Goal: Task Accomplishment & Management: Complete application form

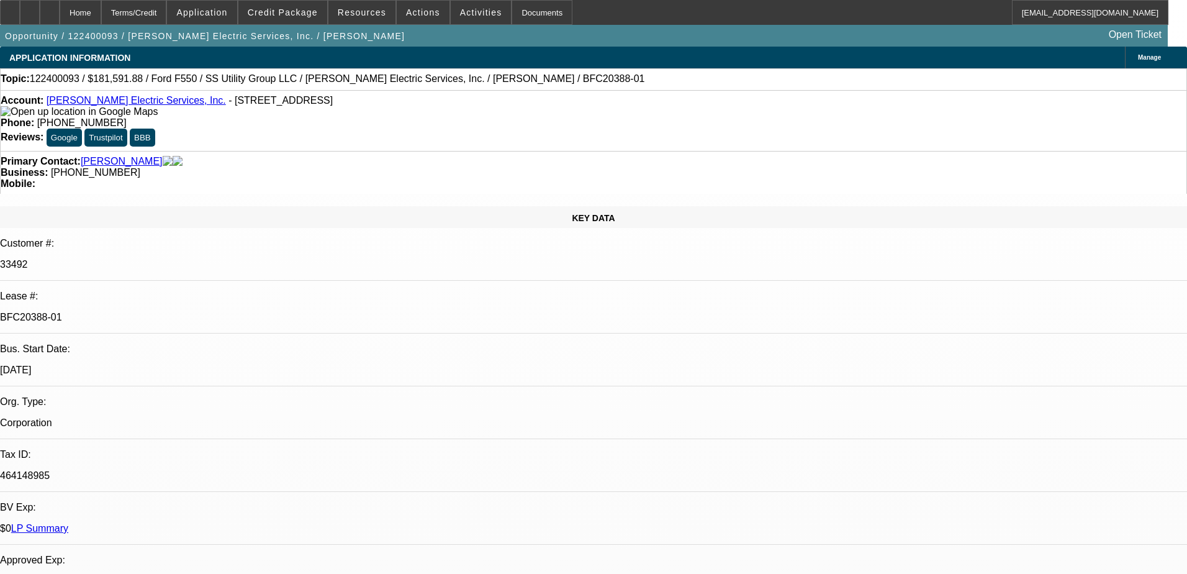
select select "0.1"
select select "0"
select select "0.1"
select select "0"
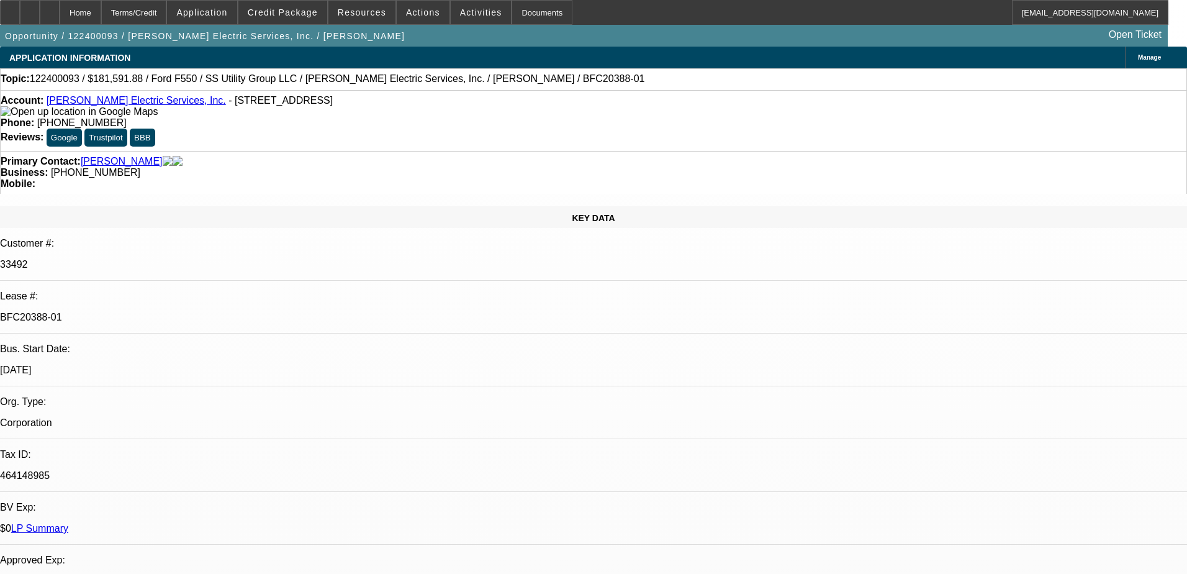
select select "0"
select select "0.2"
select select "2"
select select "0"
select select "0.15"
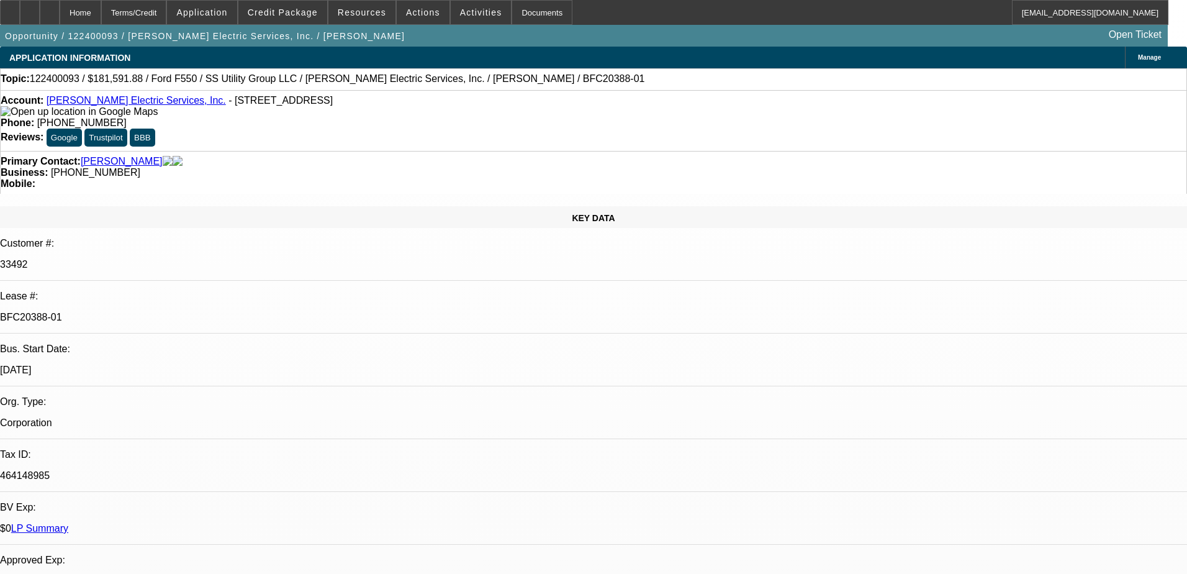
select select "0"
select select "1"
select select "6"
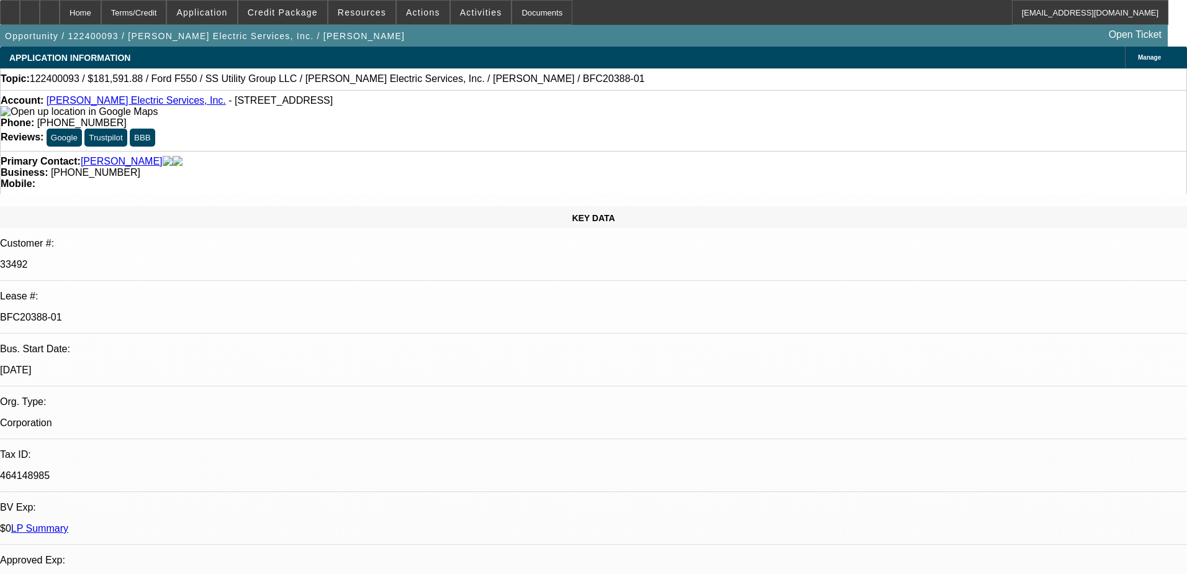
select select "1"
select select "6"
select select "1"
select select "2"
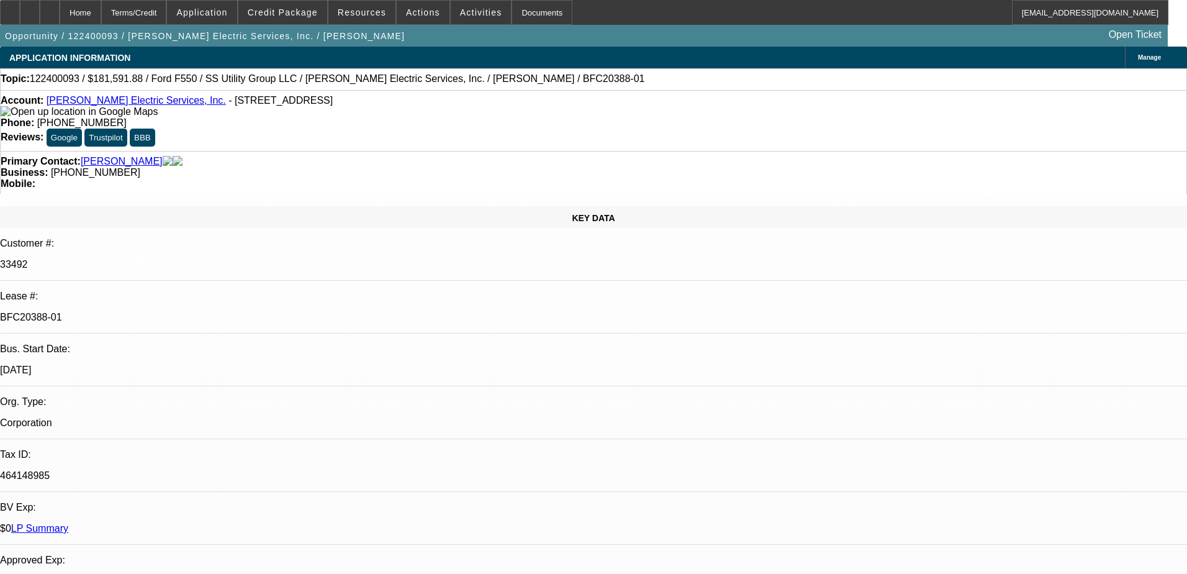
select select "6"
select select "1"
select select "6"
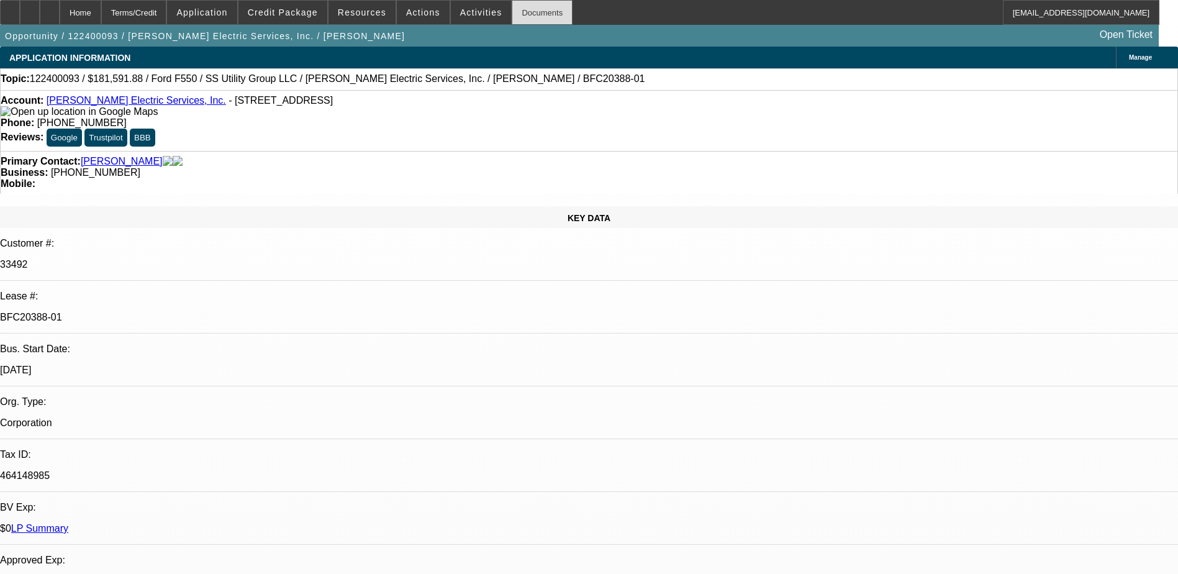
click at [512, 19] on div "Documents" at bounding box center [542, 12] width 61 height 25
click at [451, 22] on span at bounding box center [481, 13] width 61 height 30
click at [425, 11] on div at bounding box center [589, 287] width 1178 height 574
click at [418, 11] on span "Actions" at bounding box center [423, 12] width 34 height 10
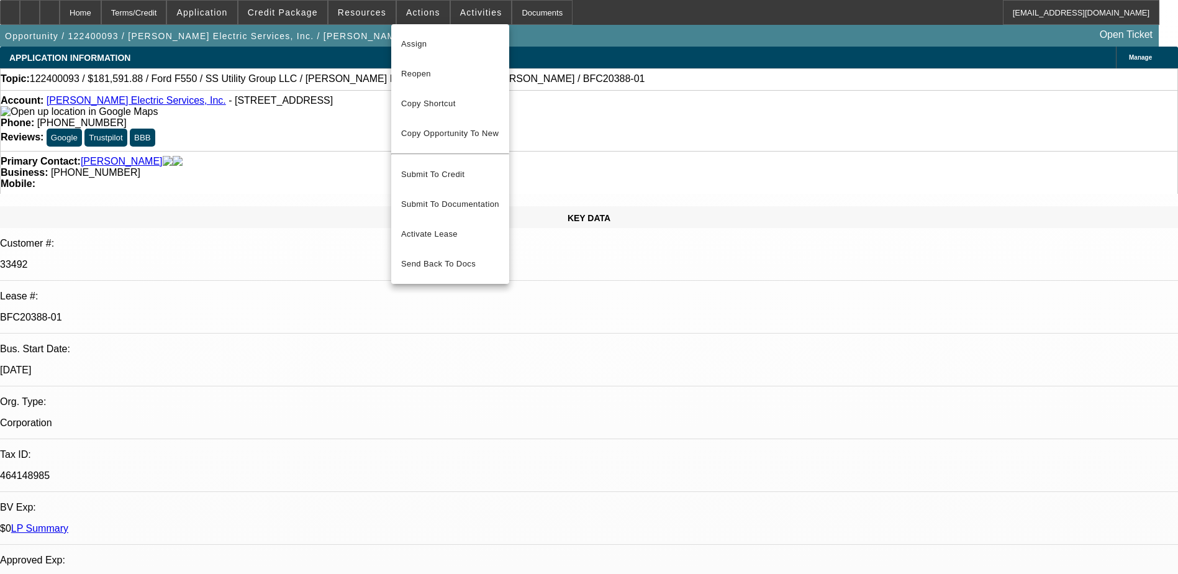
click at [373, 11] on div at bounding box center [589, 287] width 1178 height 574
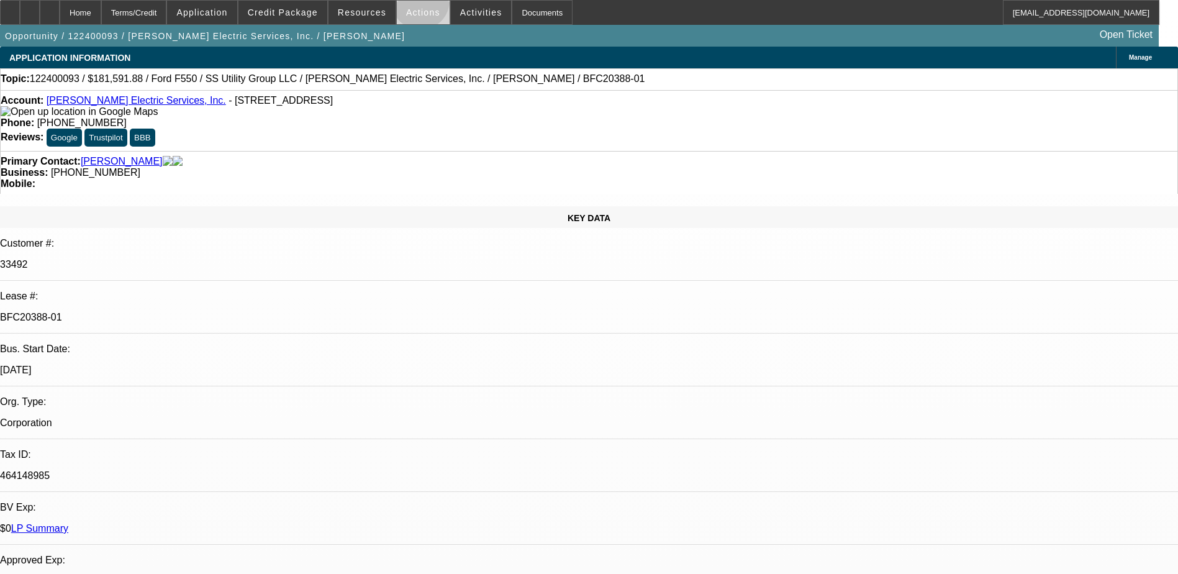
click at [415, 4] on span at bounding box center [423, 13] width 53 height 30
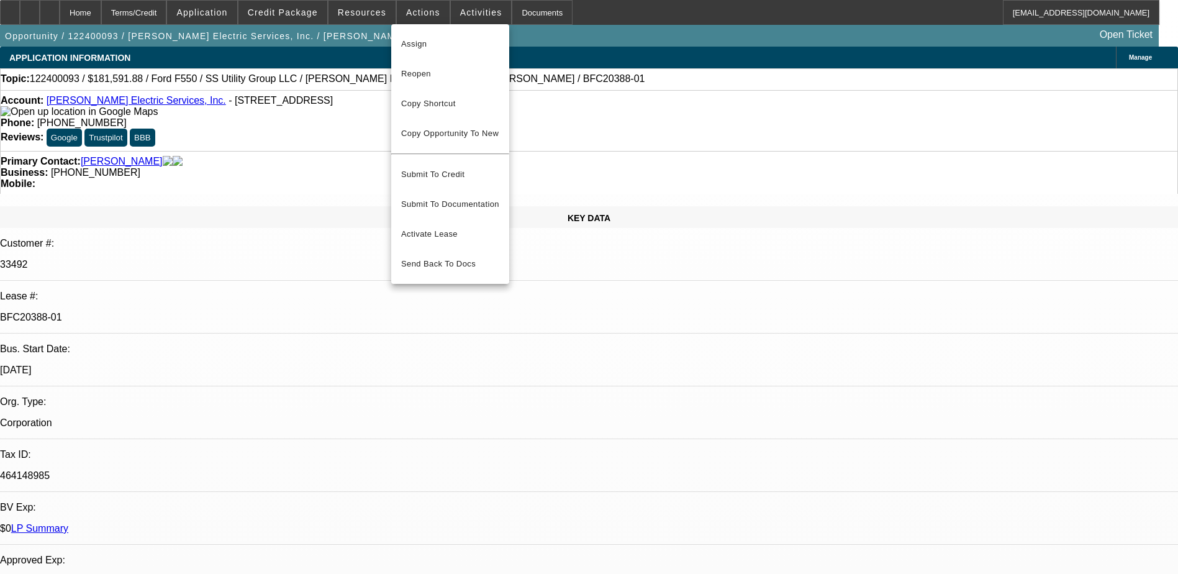
drag, startPoint x: 396, startPoint y: 6, endPoint x: 376, endPoint y: 9, distance: 20.1
click at [388, 9] on div at bounding box center [589, 287] width 1178 height 574
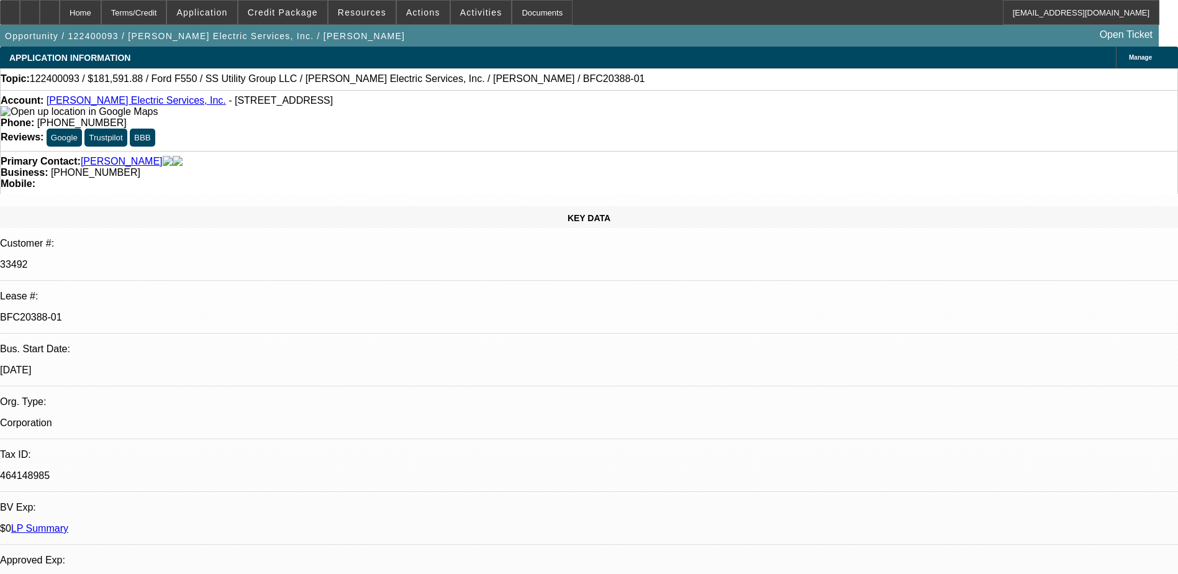
click at [371, 9] on span "Resources" at bounding box center [362, 12] width 48 height 10
click at [312, 12] on div at bounding box center [589, 287] width 1178 height 574
click at [312, 12] on span "Credit Package" at bounding box center [283, 12] width 70 height 10
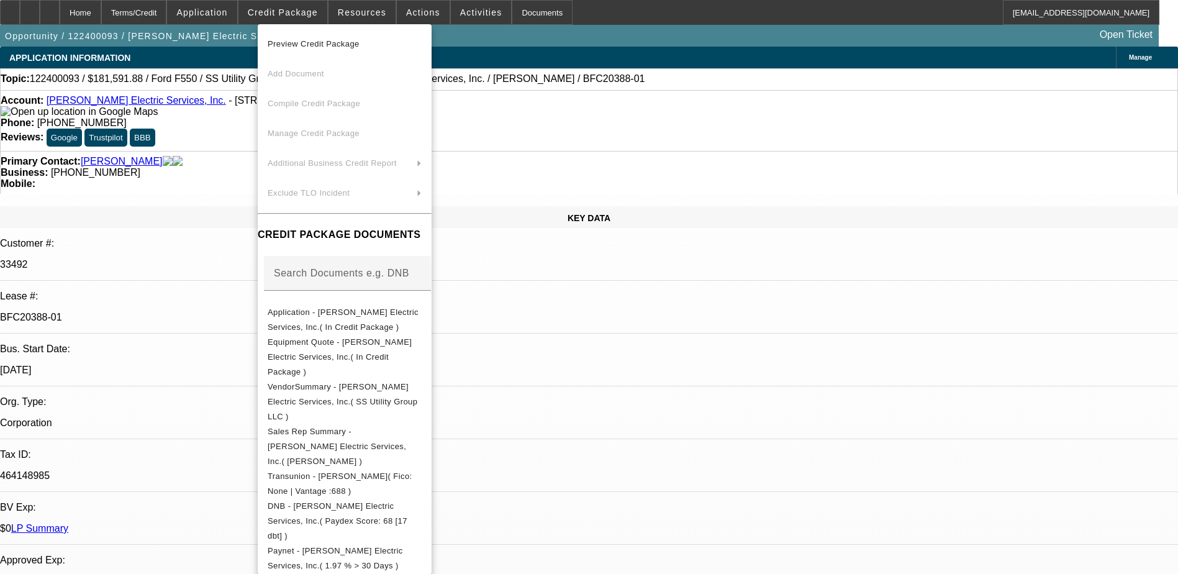
click at [230, 12] on div at bounding box center [589, 287] width 1178 height 574
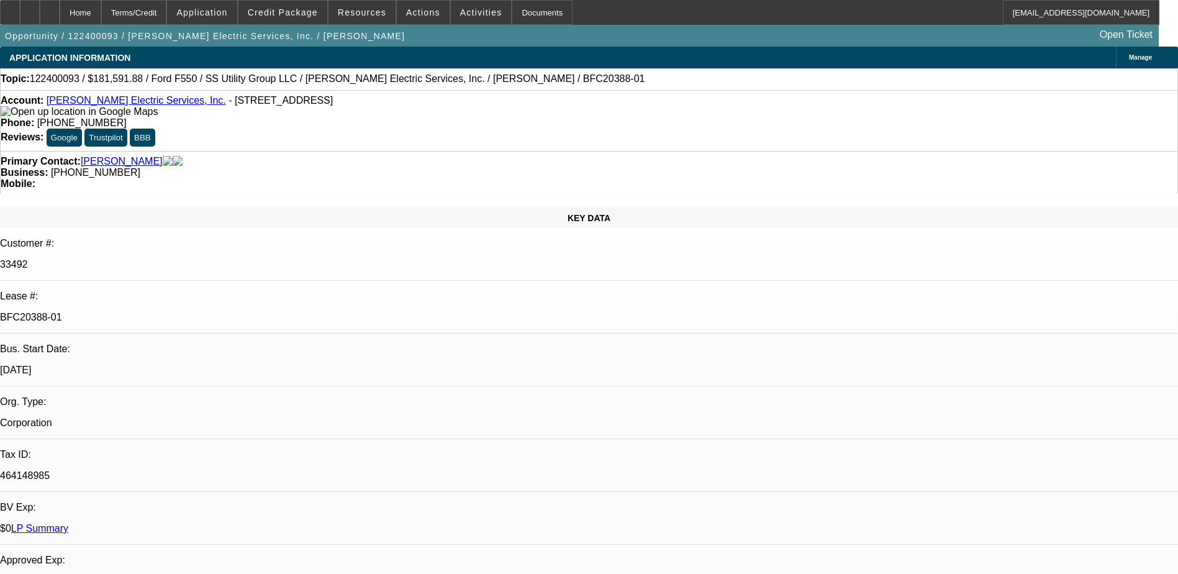
click at [227, 12] on span "Application" at bounding box center [201, 12] width 51 height 10
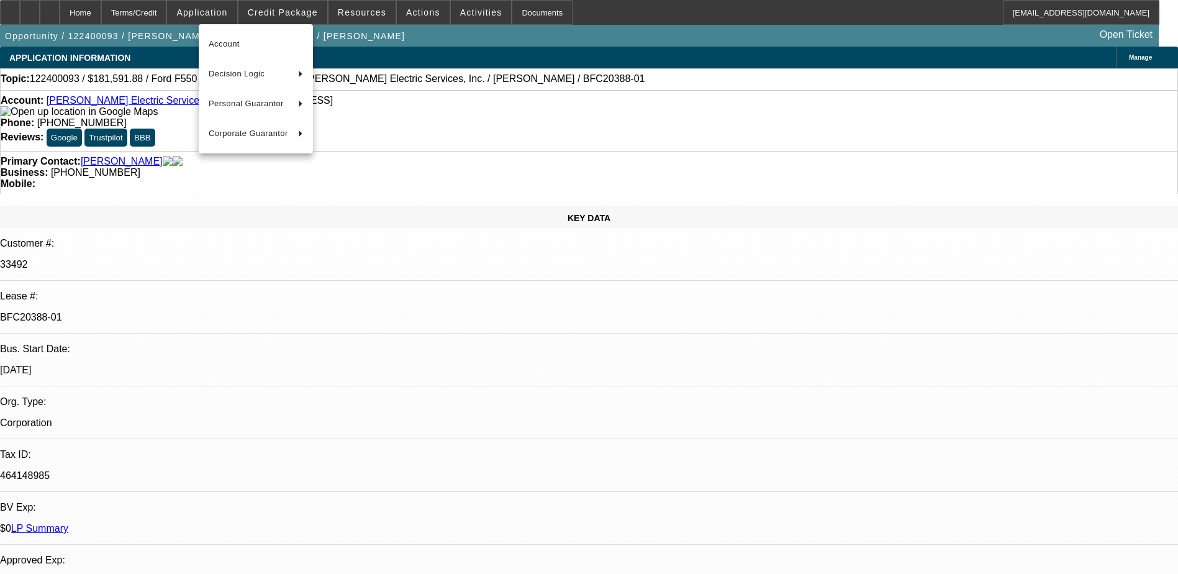
click at [180, 12] on div at bounding box center [589, 287] width 1178 height 574
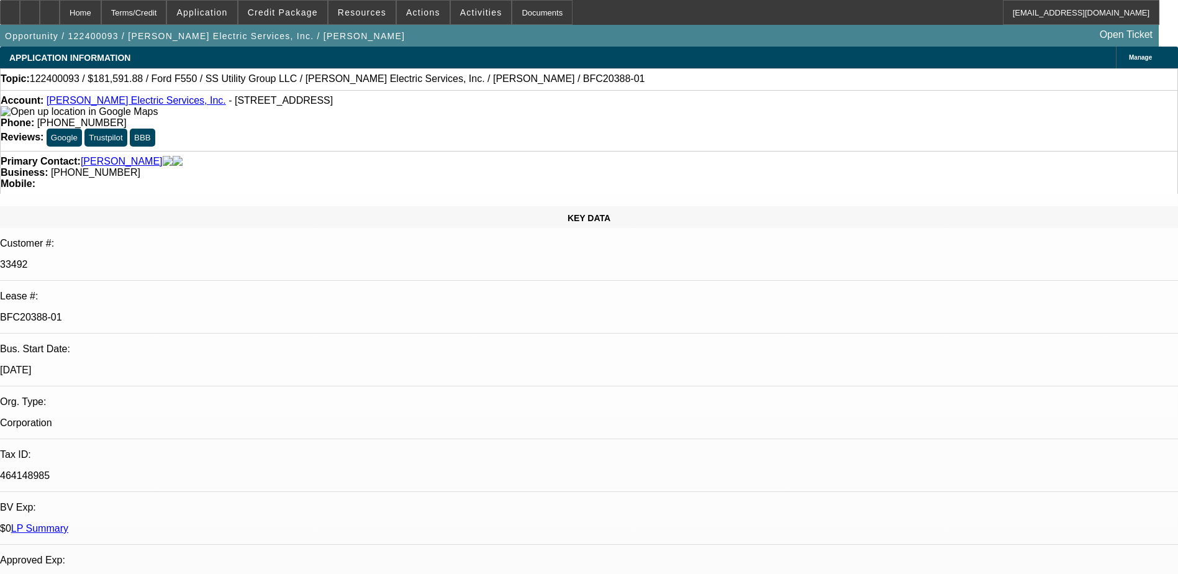
click at [167, 12] on div "Terms/Credit" at bounding box center [134, 12] width 66 height 25
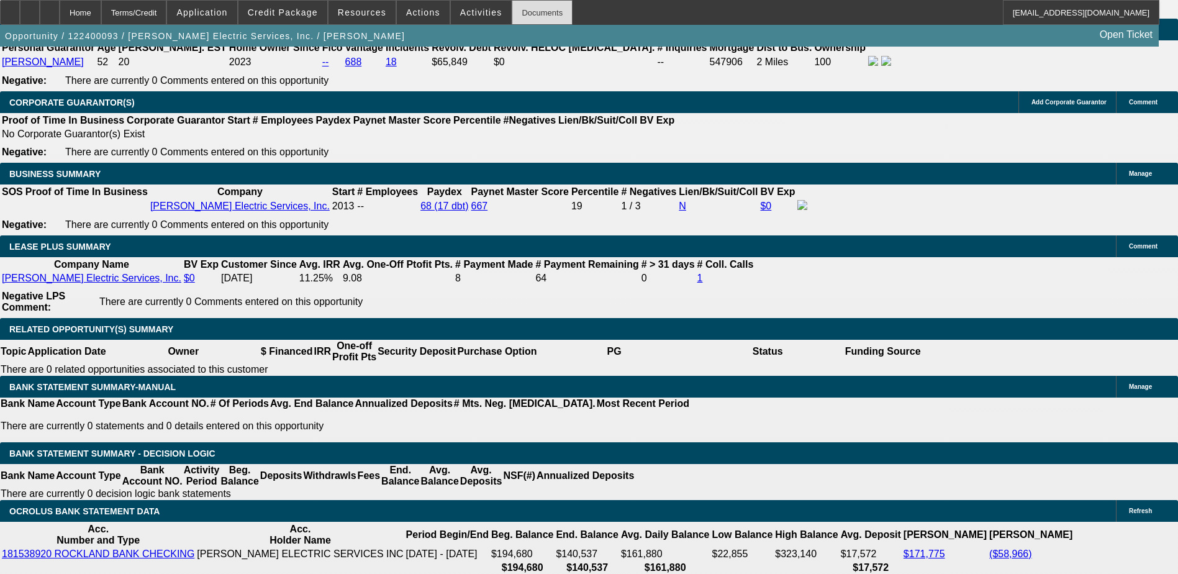
click at [537, 6] on div "Documents" at bounding box center [542, 12] width 61 height 25
click at [460, 16] on span "Activities" at bounding box center [481, 12] width 42 height 10
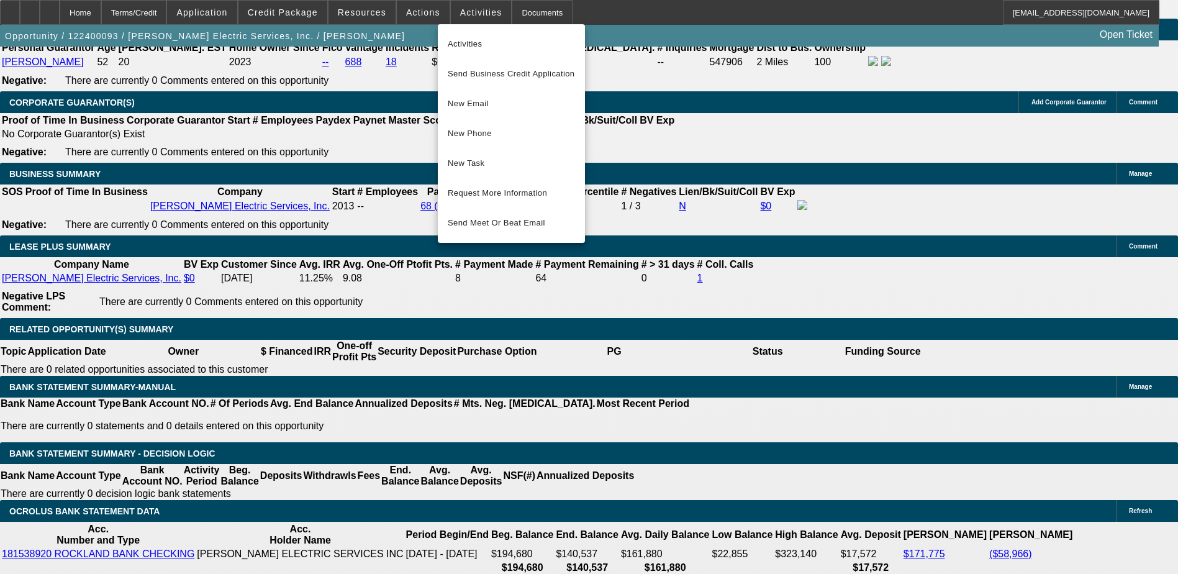
click at [419, 16] on div at bounding box center [589, 287] width 1178 height 574
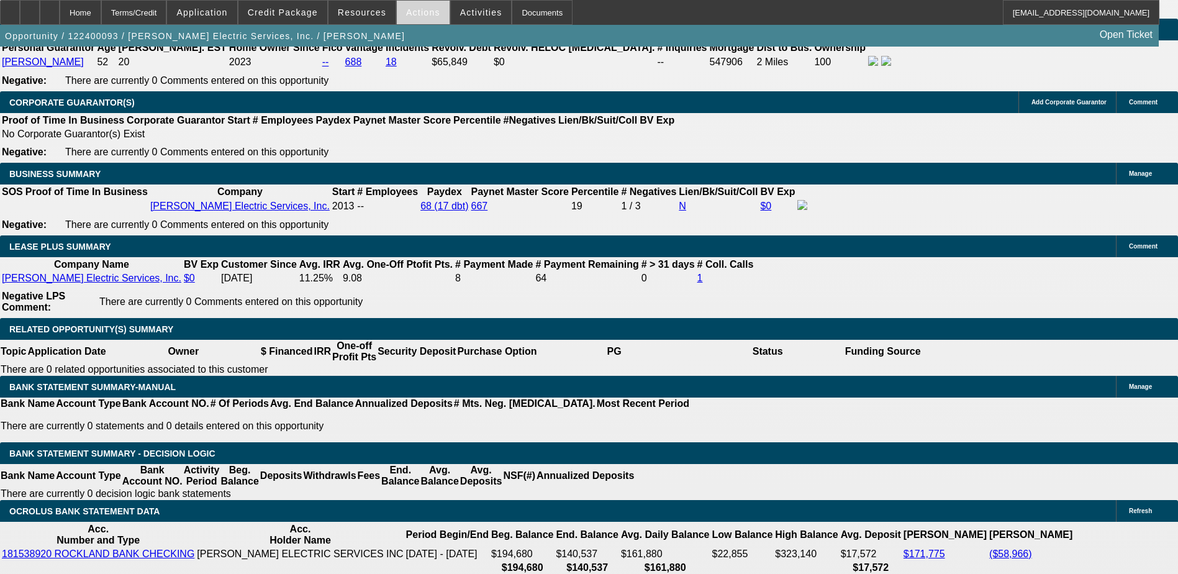
click at [419, 14] on span "Actions" at bounding box center [423, 12] width 34 height 10
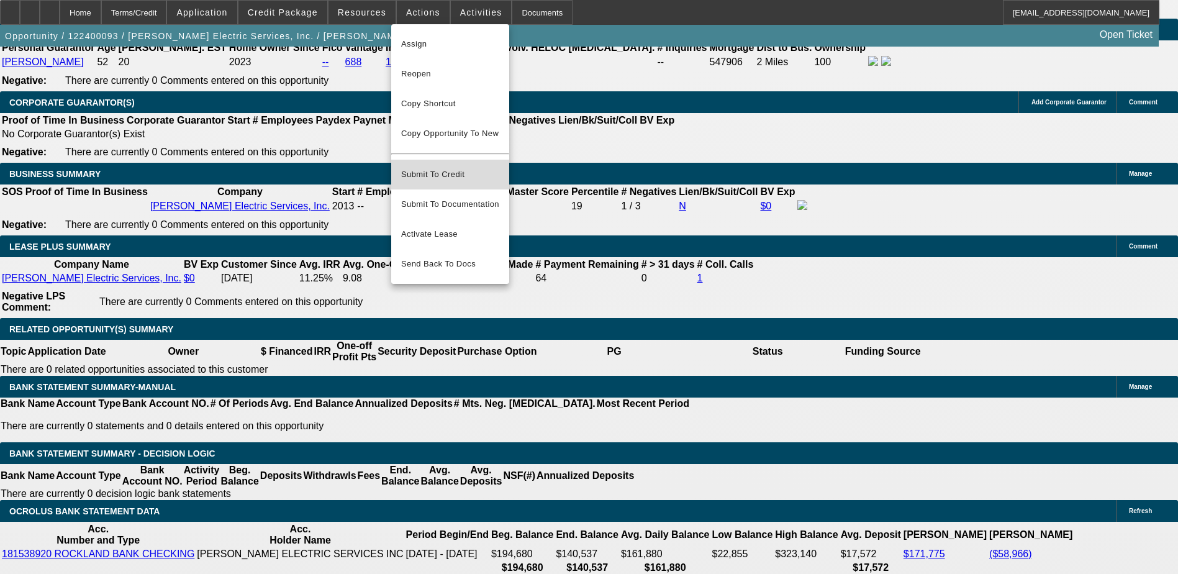
click at [444, 168] on span "Submit To Credit" at bounding box center [450, 174] width 98 height 15
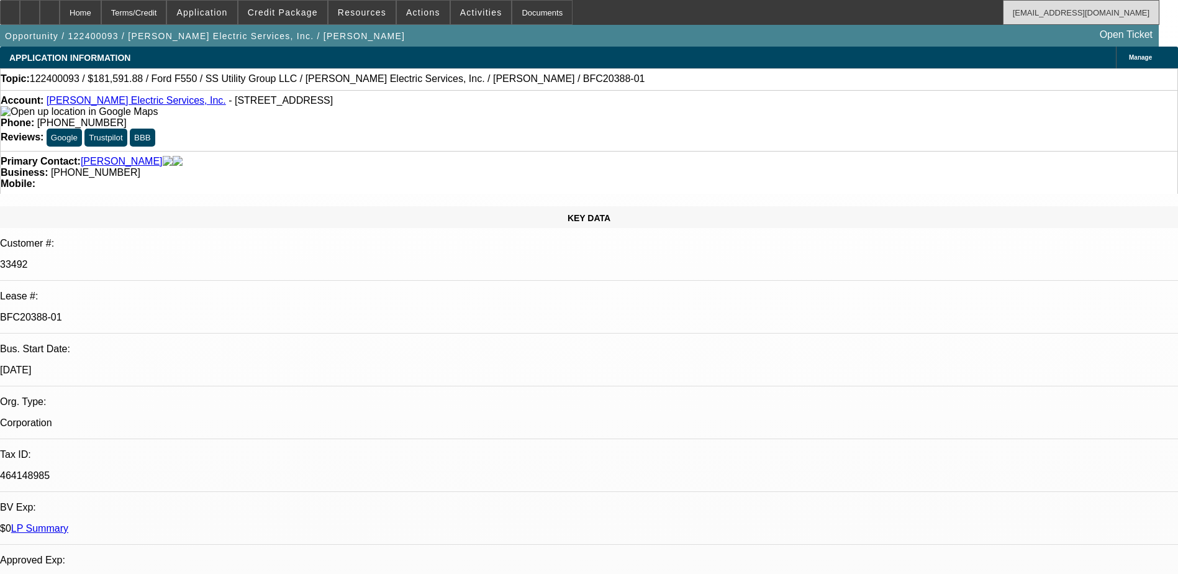
select select "0.1"
select select "0"
select select "6"
select select "0.1"
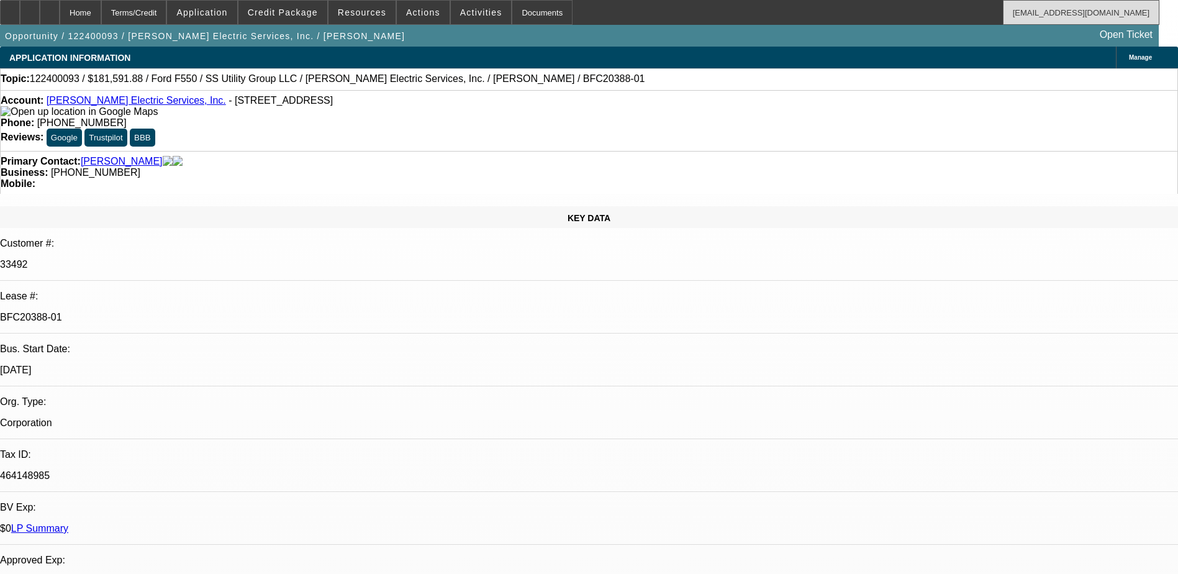
select select "0"
select select "6"
select select "0.2"
select select "2"
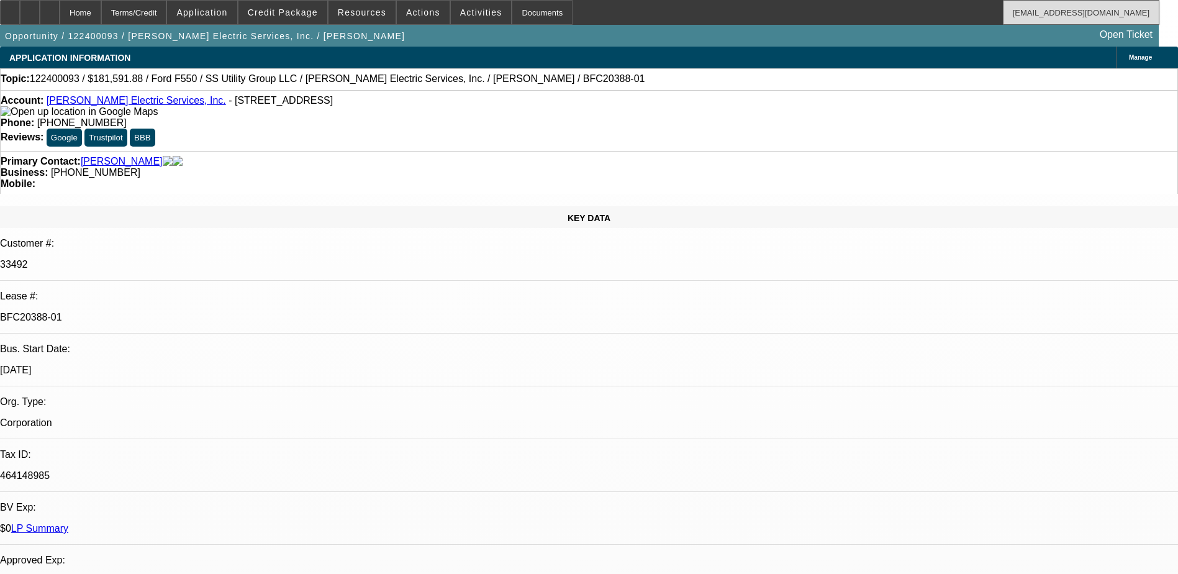
select select "2"
select select "0"
select select "6"
select select "0.15"
select select "0"
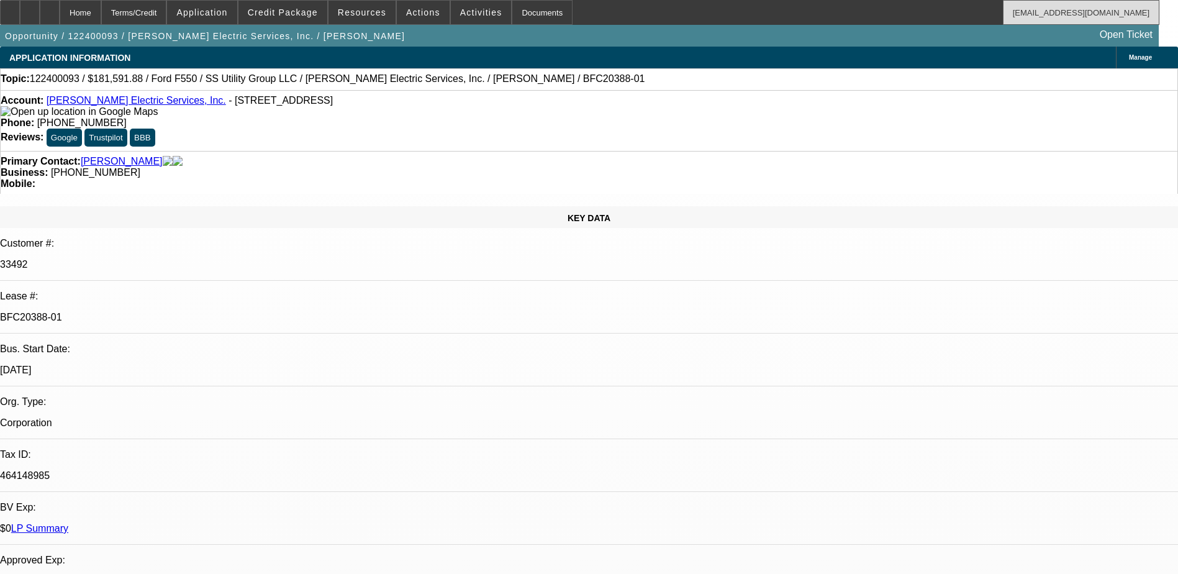
select select "0"
select select "6"
click at [358, 13] on span "Resources" at bounding box center [362, 12] width 48 height 10
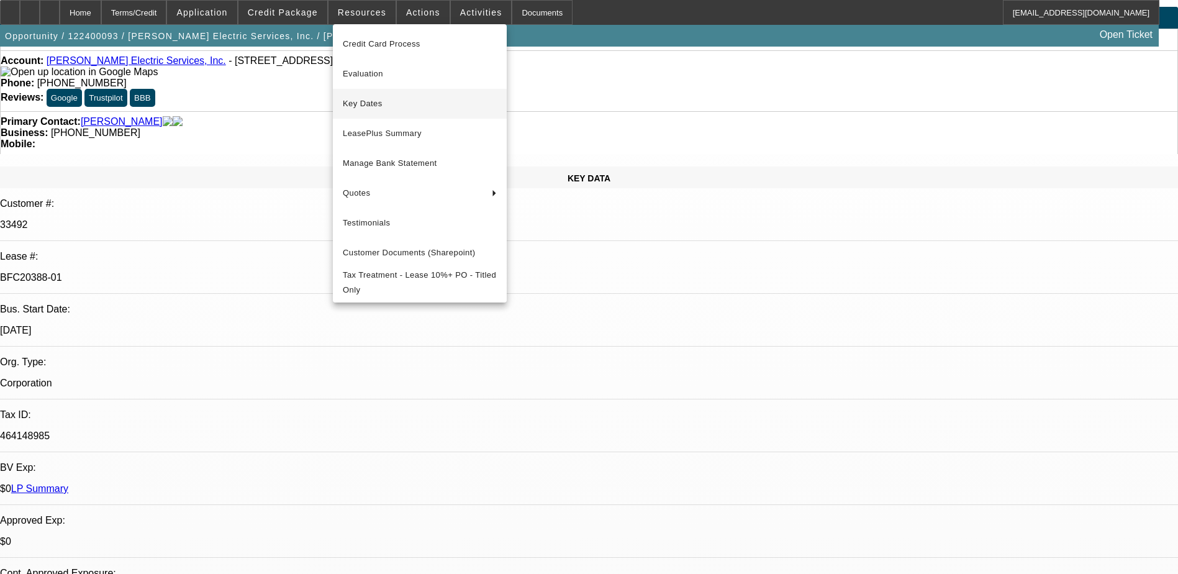
scroll to position [62, 0]
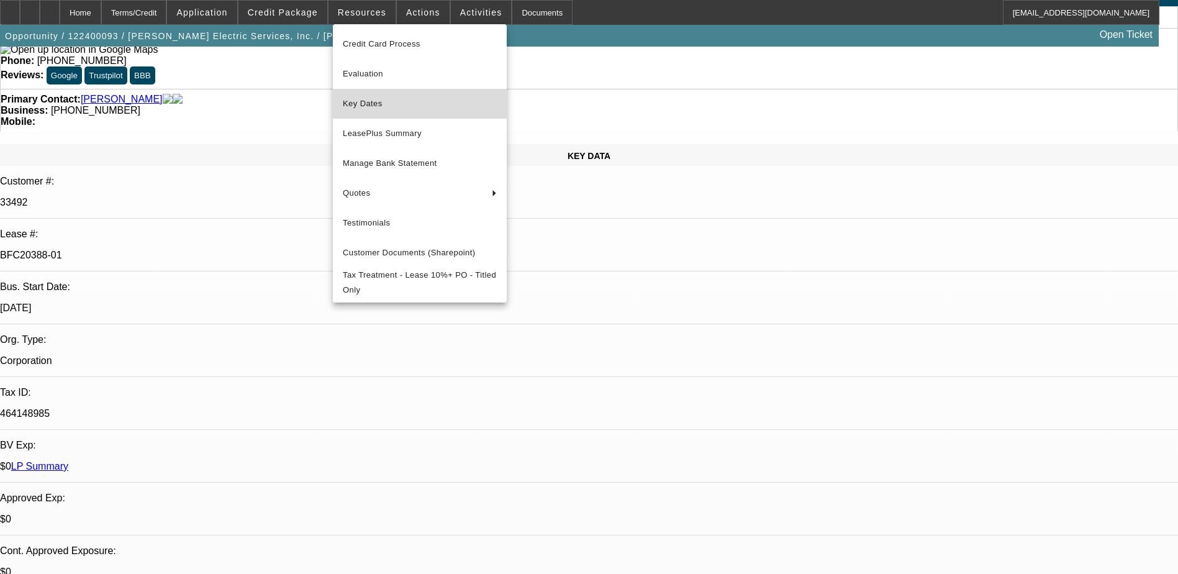
click at [377, 101] on span "Key Dates" at bounding box center [420, 103] width 154 height 15
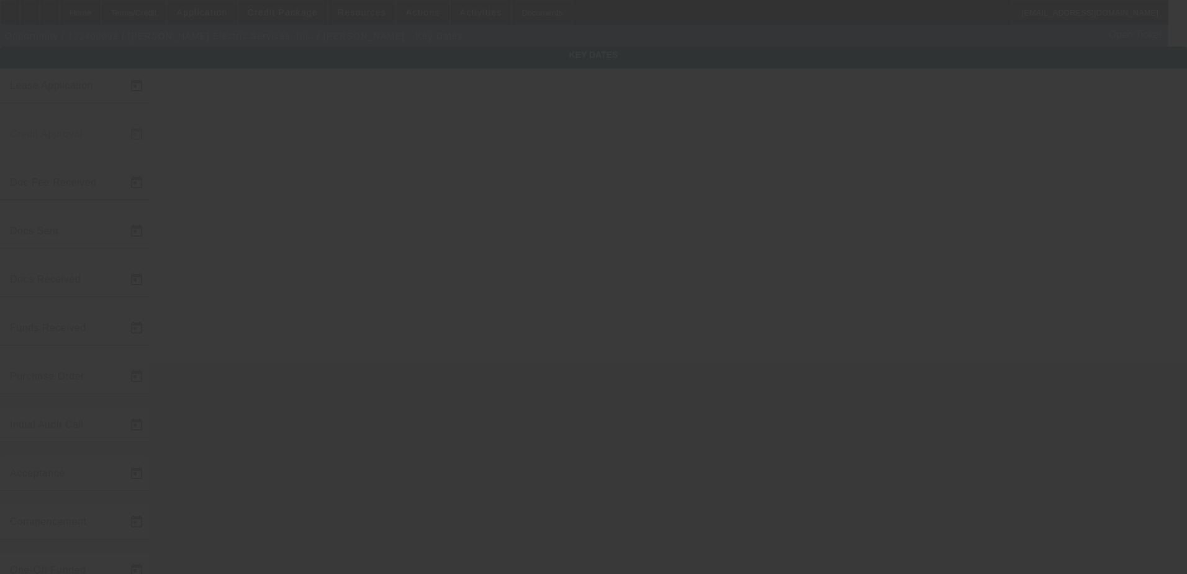
type input "12/4/2024"
type input "12/16/2024"
type input "12/18/2024"
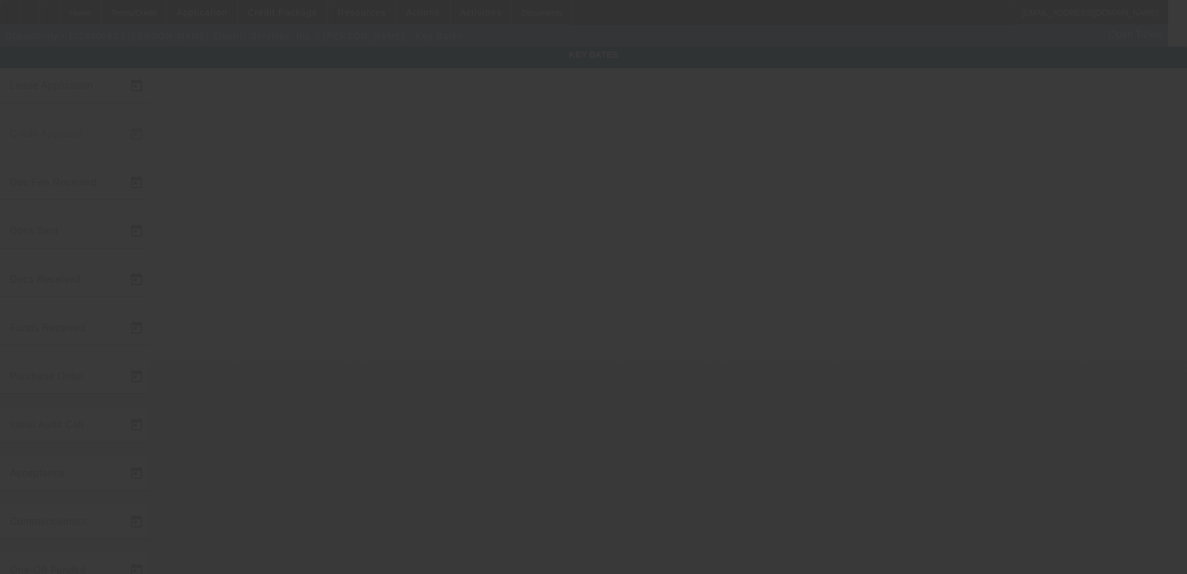
type input "12/19/2024"
type input "1/1/2025"
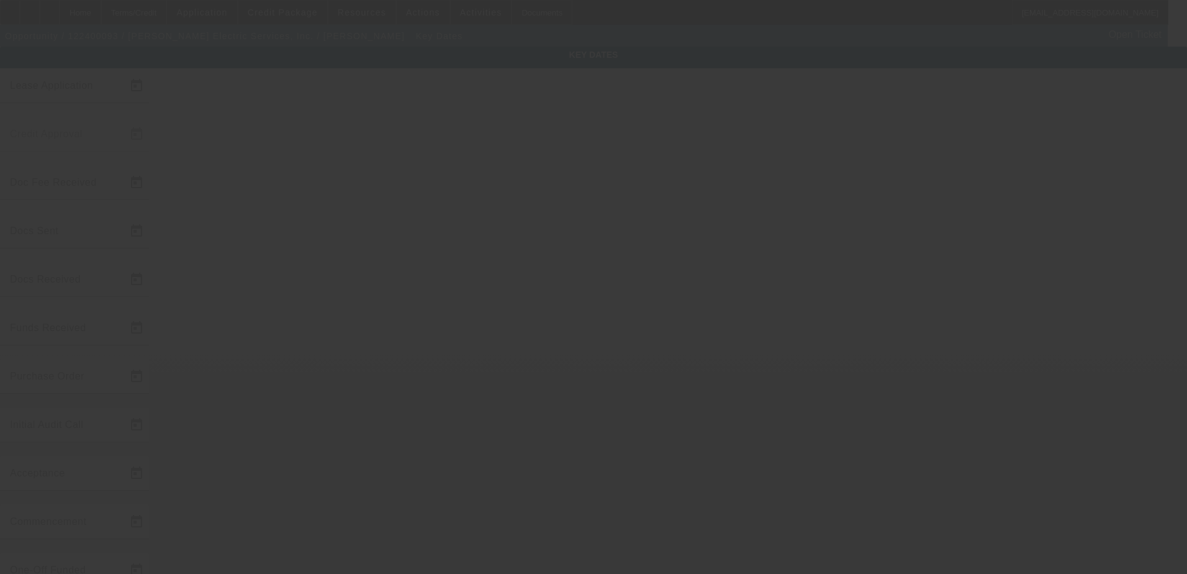
type input "12/31/2024"
type input "2/1/2025"
type input "12/31/2024"
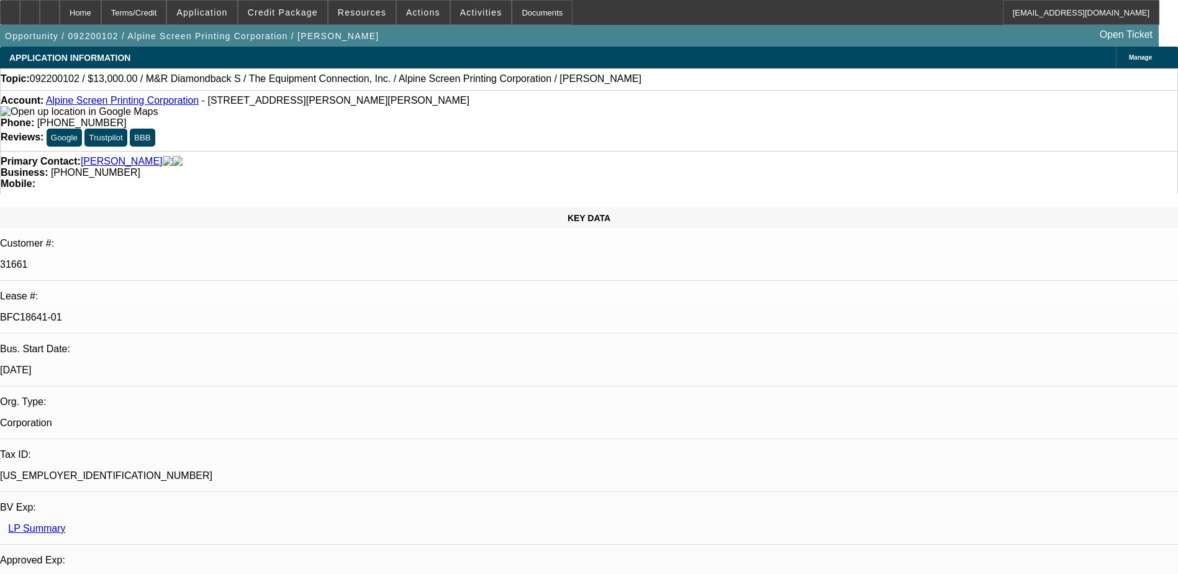
select select "0"
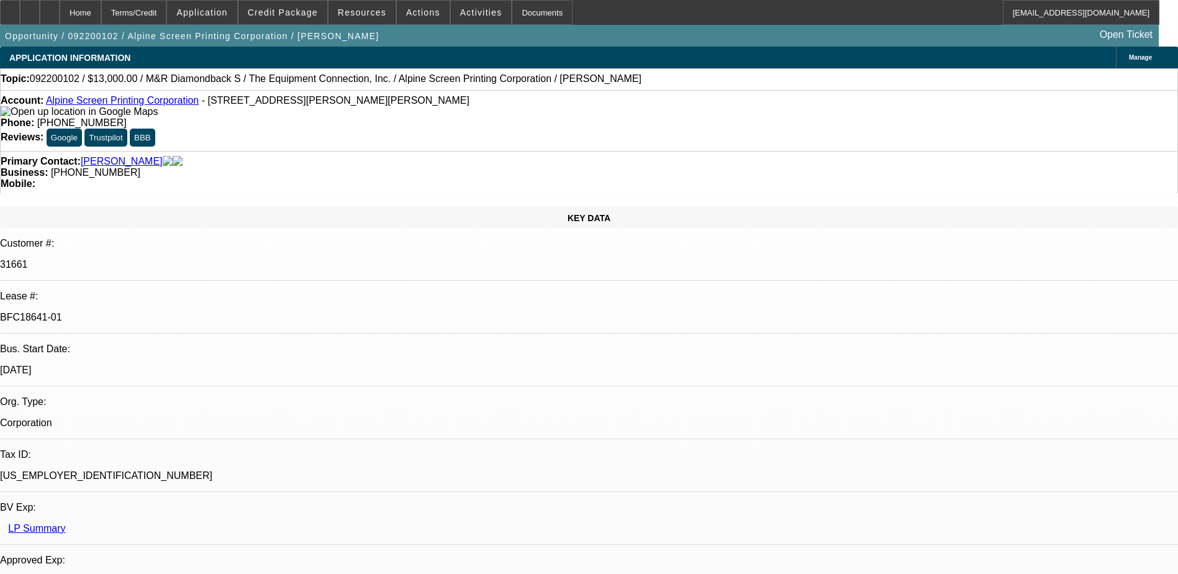
select select "0"
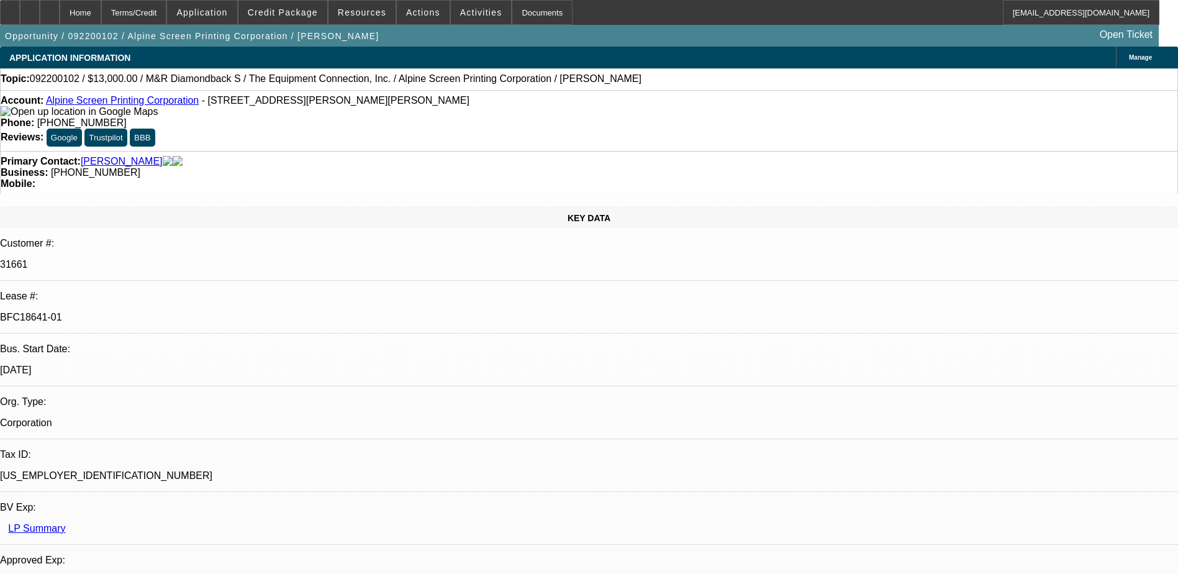
select select "0"
select select "1"
select select "2"
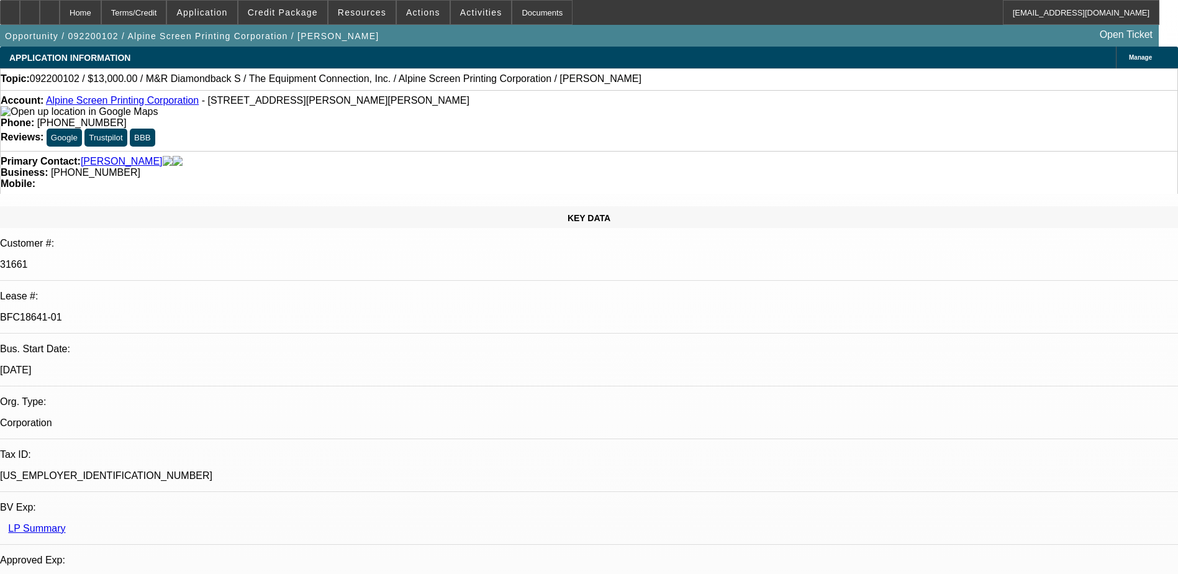
select select "1"
select select "6"
select select "1"
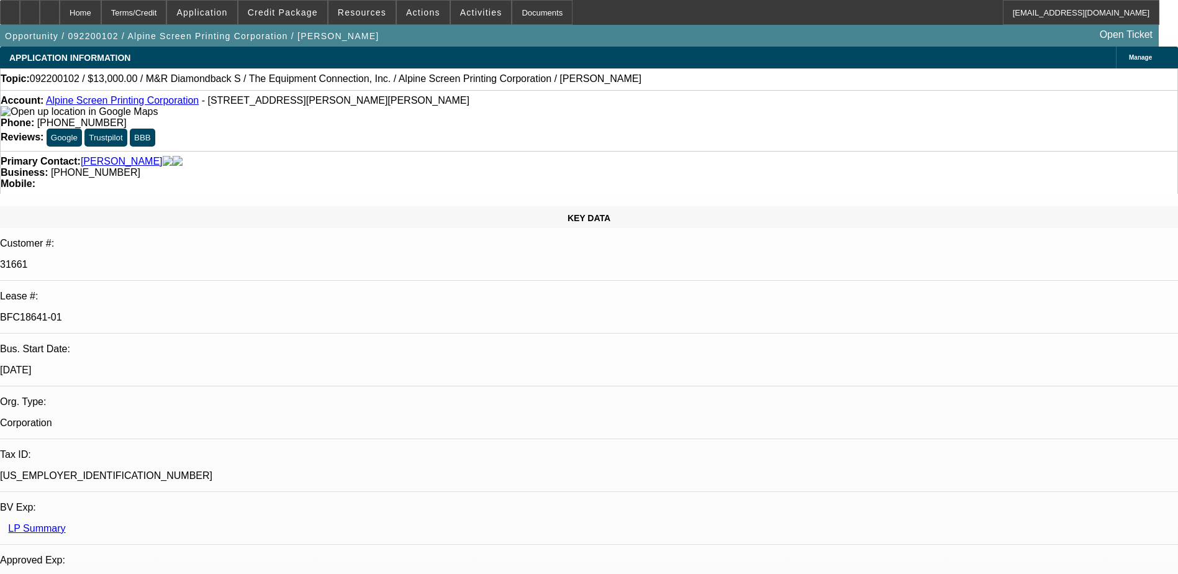
select select "2"
select select "1"
select select "2"
click at [407, 17] on span at bounding box center [423, 13] width 53 height 30
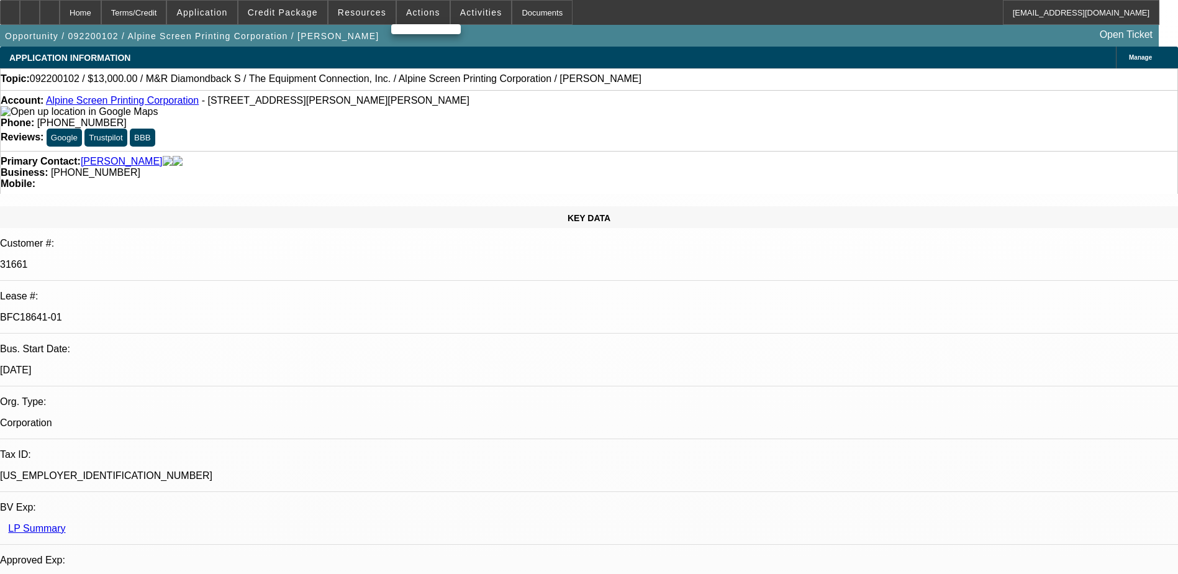
click at [361, 14] on div at bounding box center [589, 287] width 1178 height 574
click at [361, 14] on span "Resources" at bounding box center [362, 12] width 48 height 10
click at [412, 15] on div at bounding box center [589, 287] width 1178 height 574
click at [412, 15] on span "Actions" at bounding box center [423, 12] width 34 height 10
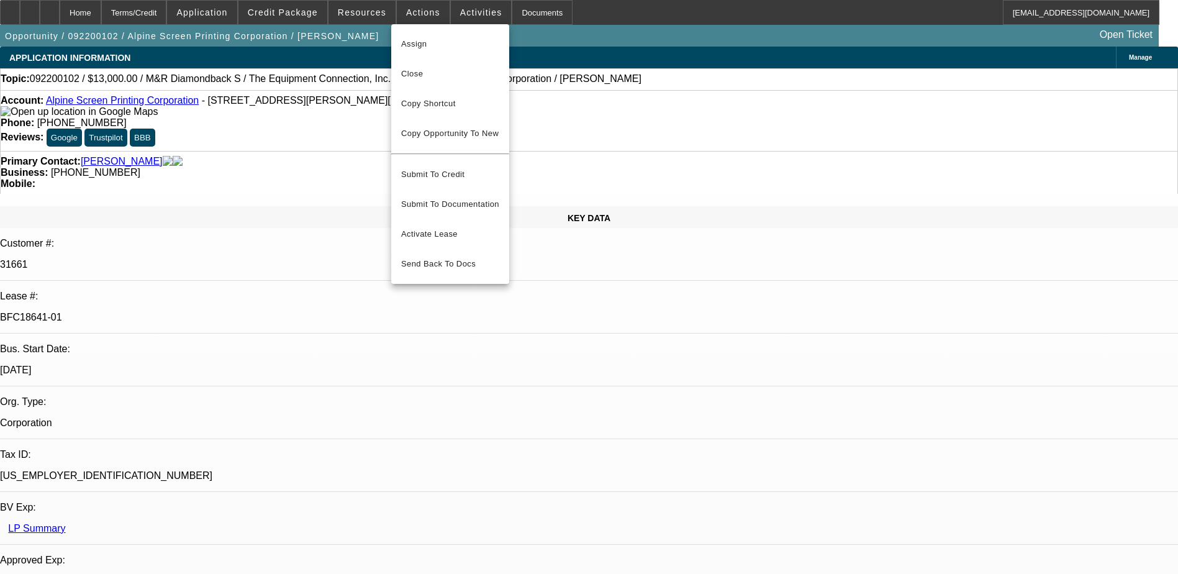
click at [369, 14] on div at bounding box center [589, 287] width 1178 height 574
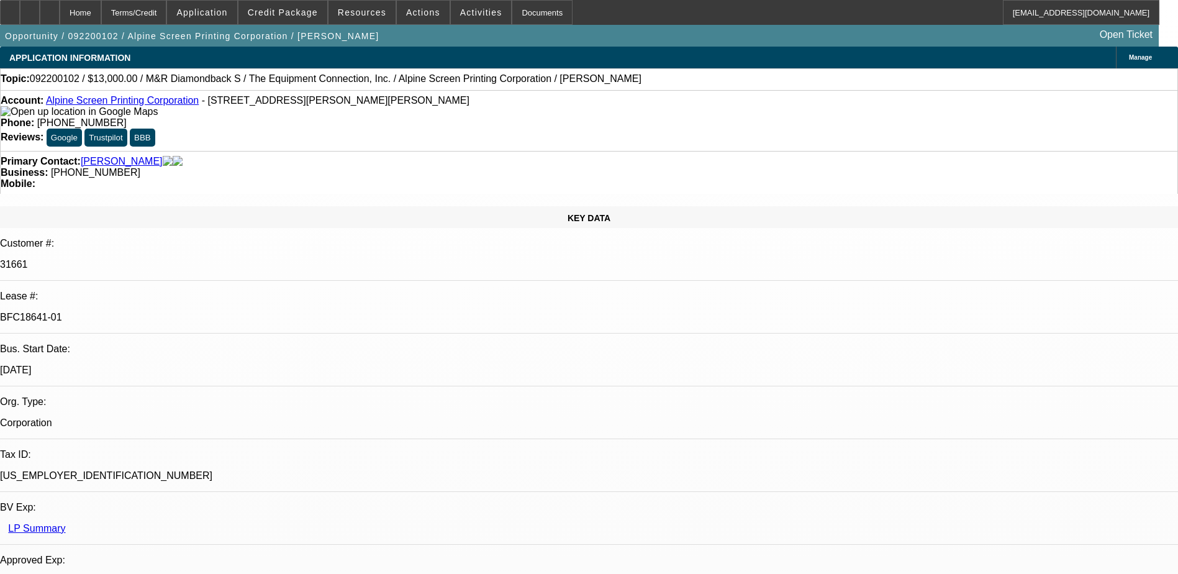
click at [369, 14] on span "Resources" at bounding box center [362, 12] width 48 height 10
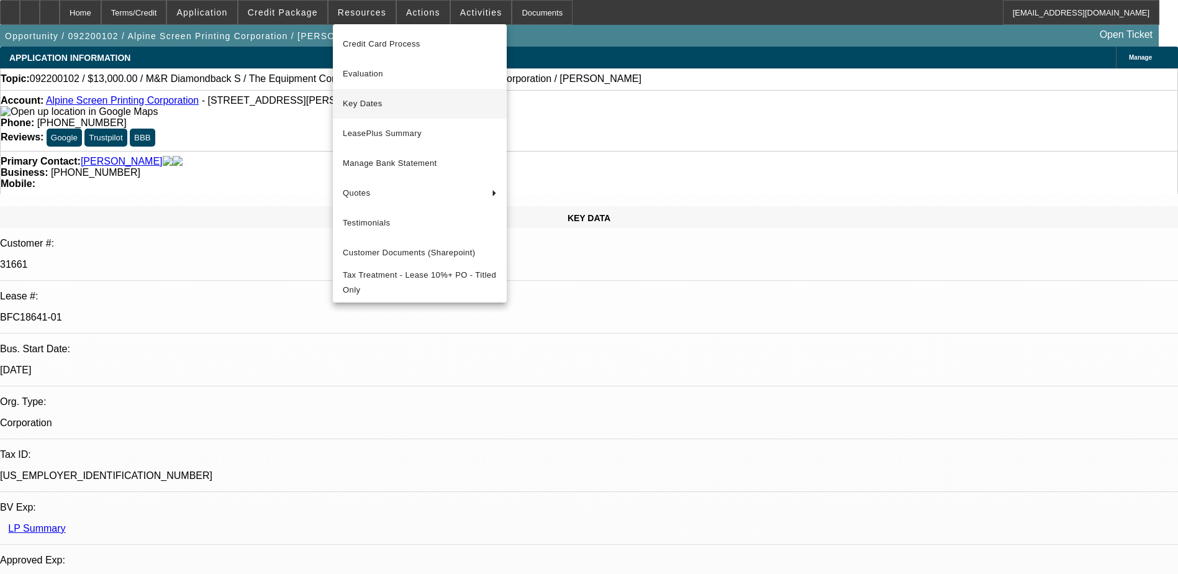
click at [384, 101] on span "Key Dates" at bounding box center [420, 103] width 154 height 15
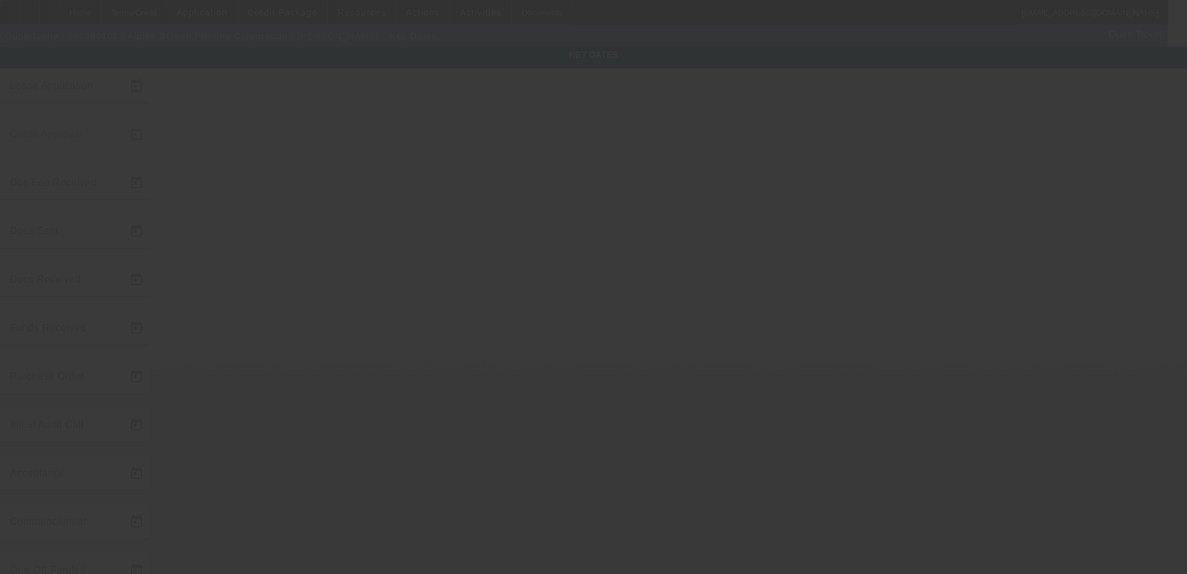
type input "9/6/2022"
type input "9/15/2022"
type input "9/29/2022"
type input "9/22/2022"
type input "9/26/2022"
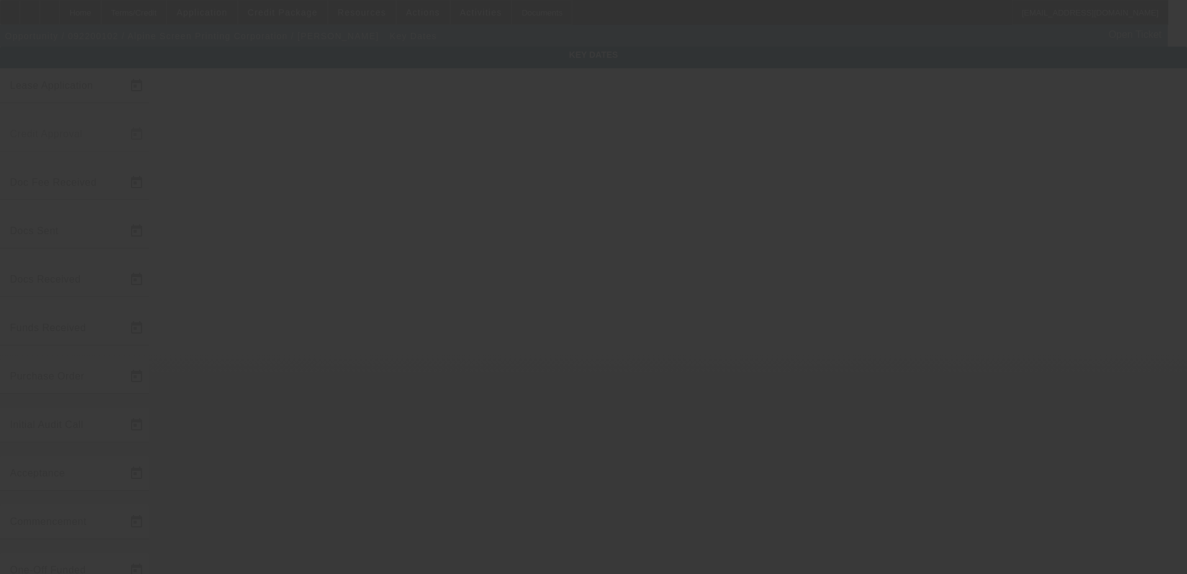
type input "9/29/2022"
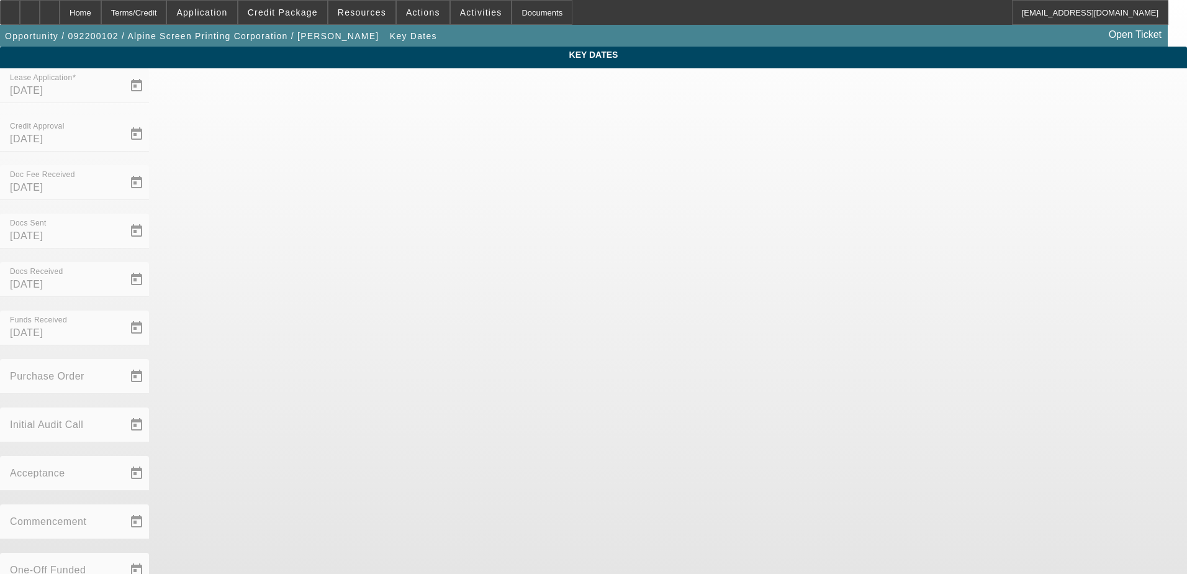
click at [384, 101] on div "Key Dates Lease Application 9/6/2022 Credit Approval 9/15/2022 Doc Fee Received…" at bounding box center [593, 410] width 1187 height 726
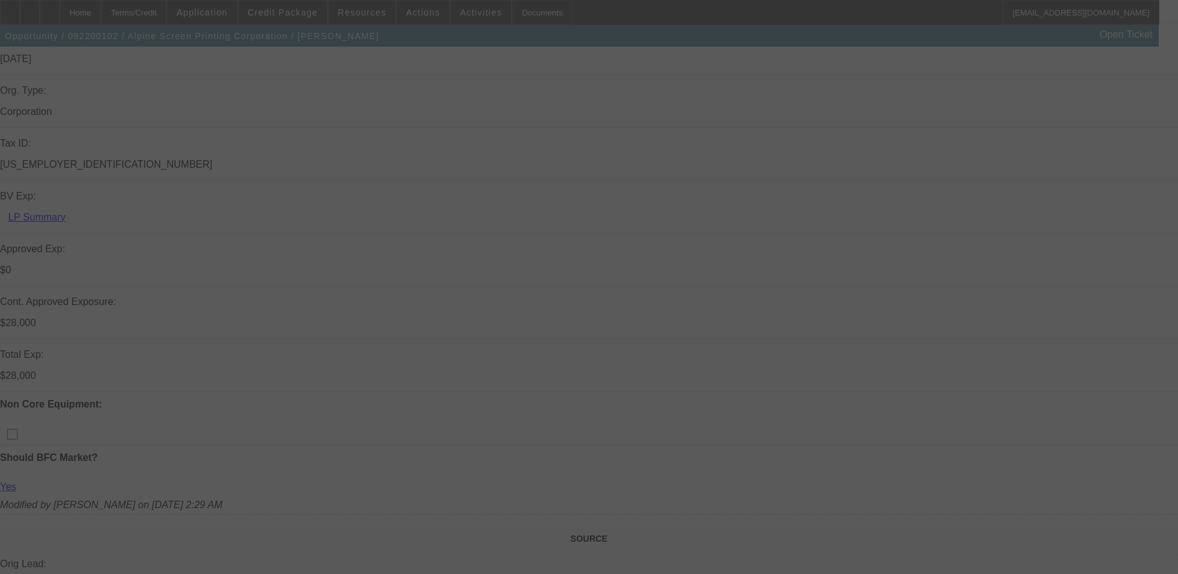
scroll to position [497, 0]
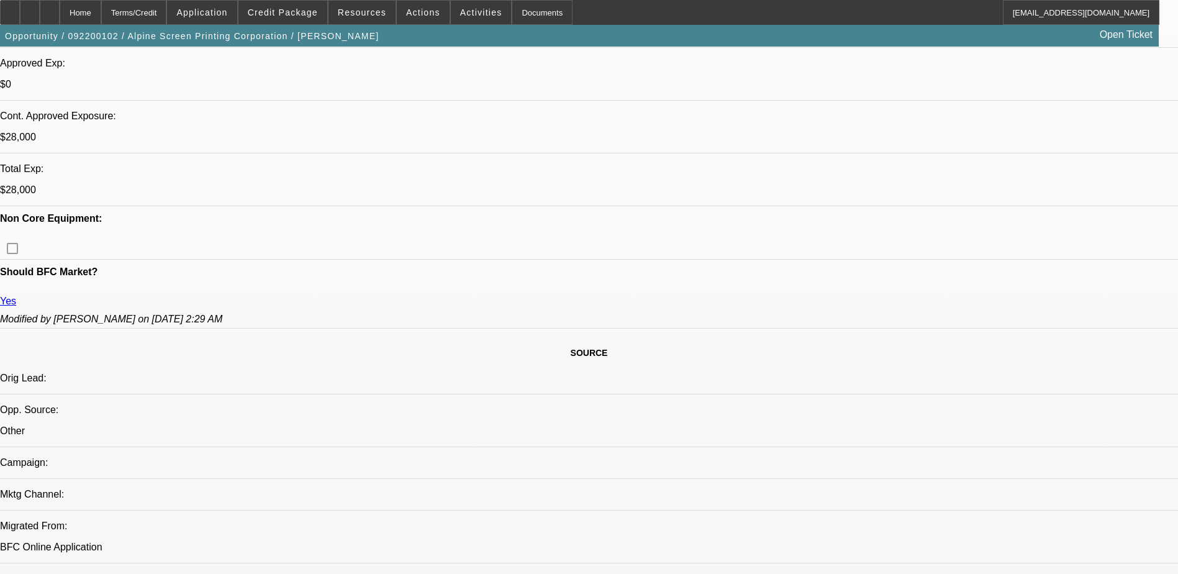
select select "0"
select select "2"
select select "0"
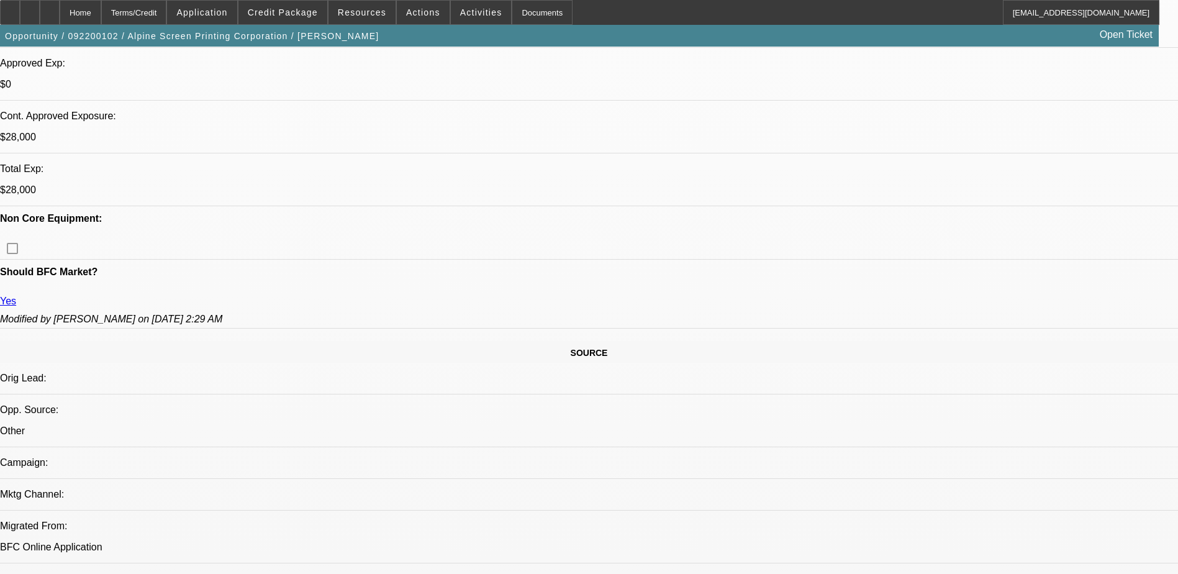
select select "0"
select select "6"
select select "0"
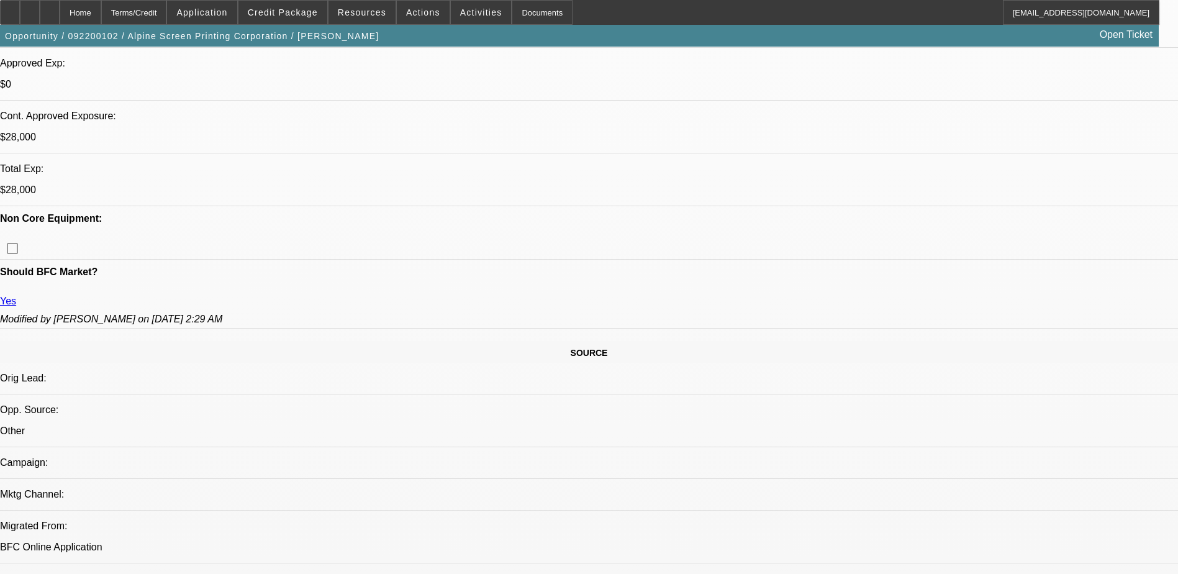
select select "0"
select select "2"
select select "0"
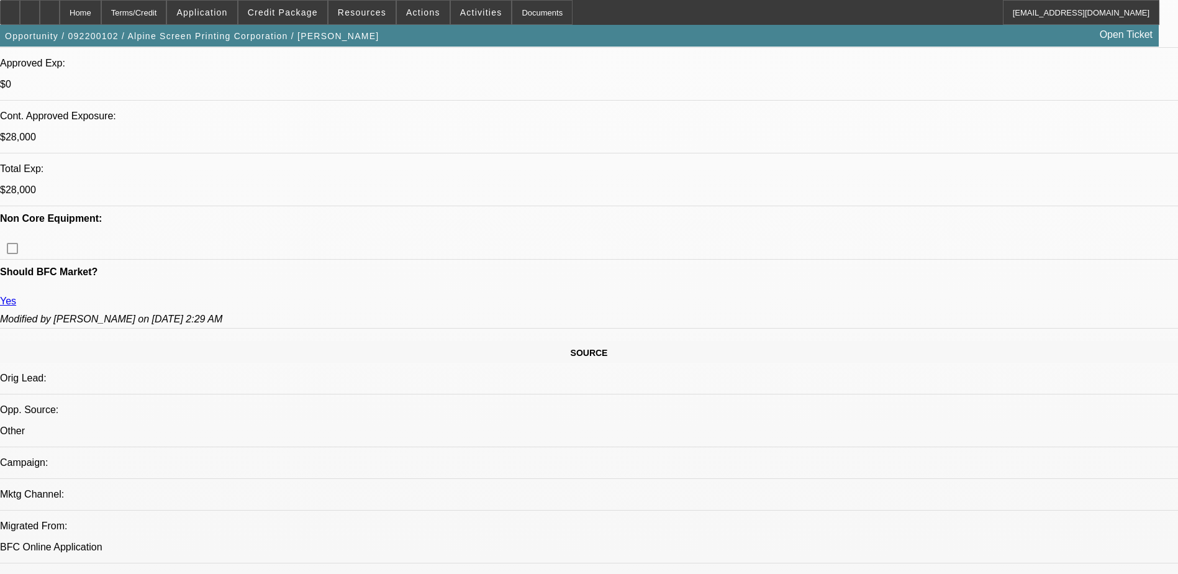
select select "2"
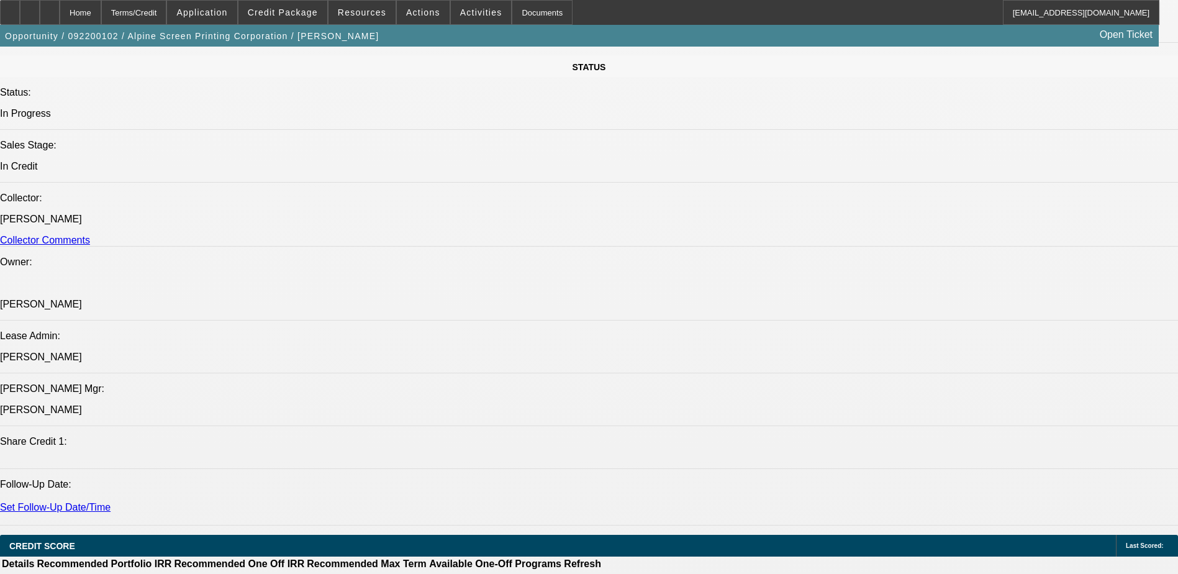
scroll to position [1490, 0]
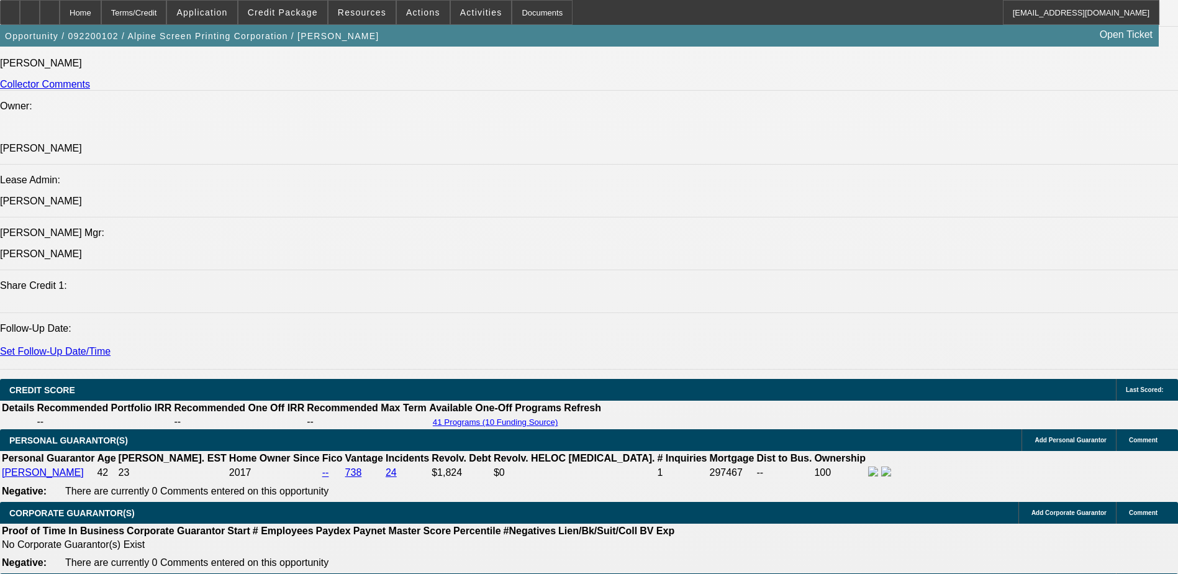
scroll to position [1552, 0]
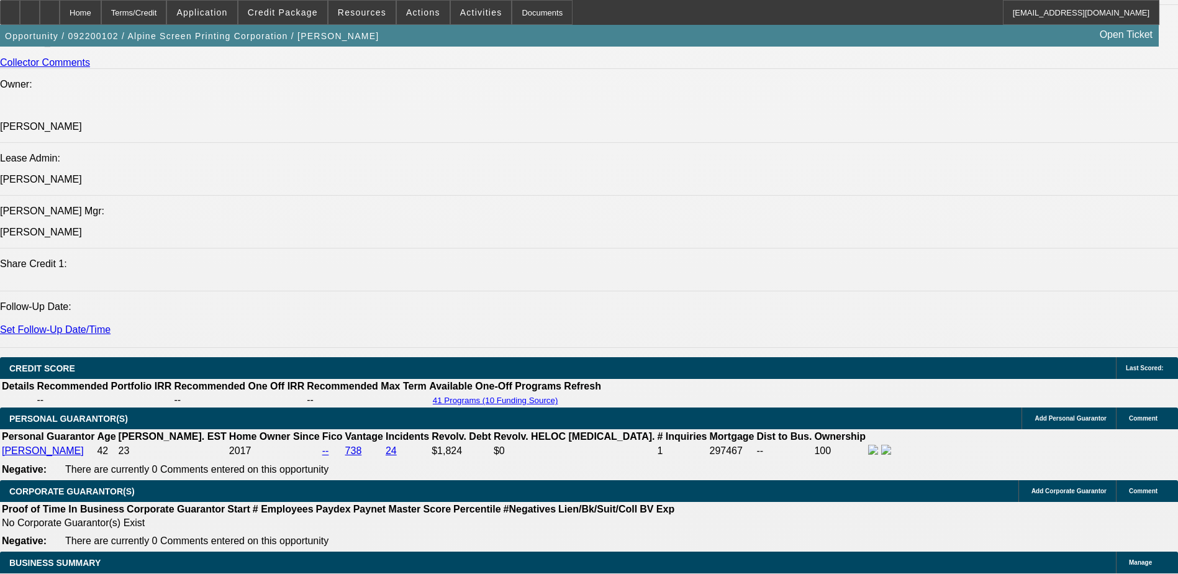
select select "0"
select select "2"
select select "0"
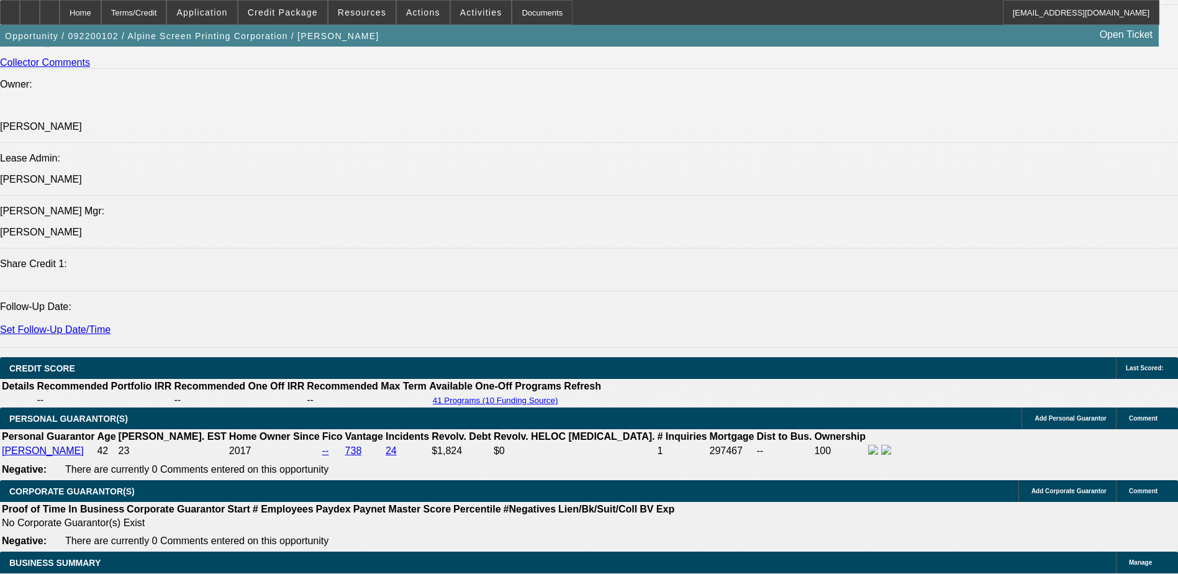
select select "2"
select select "0"
select select "2"
select select "0"
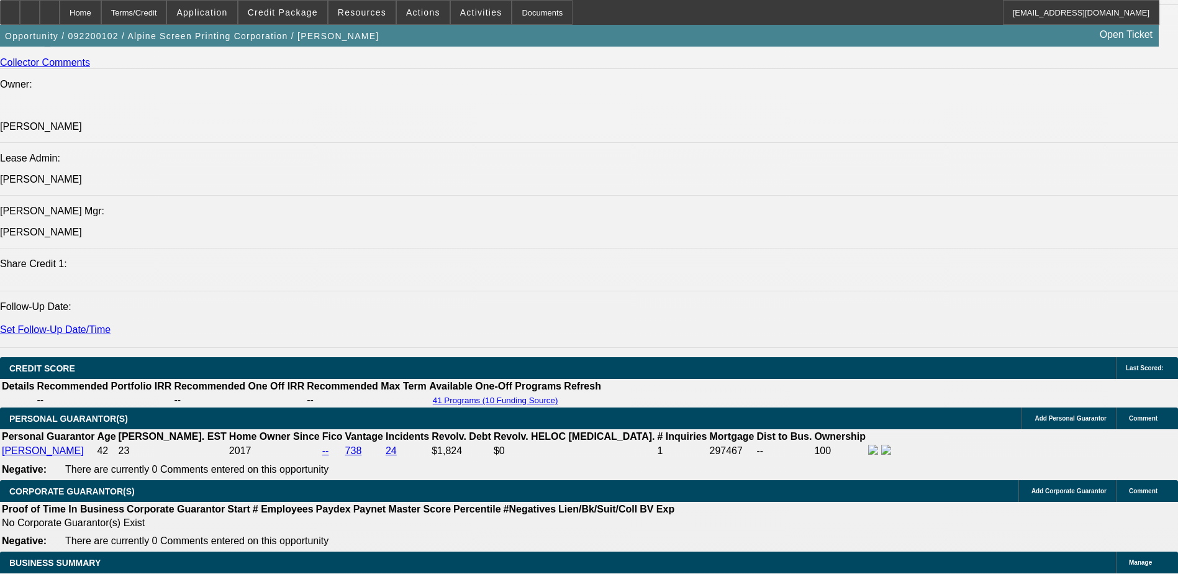
select select "2"
select select "0"
select select "2"
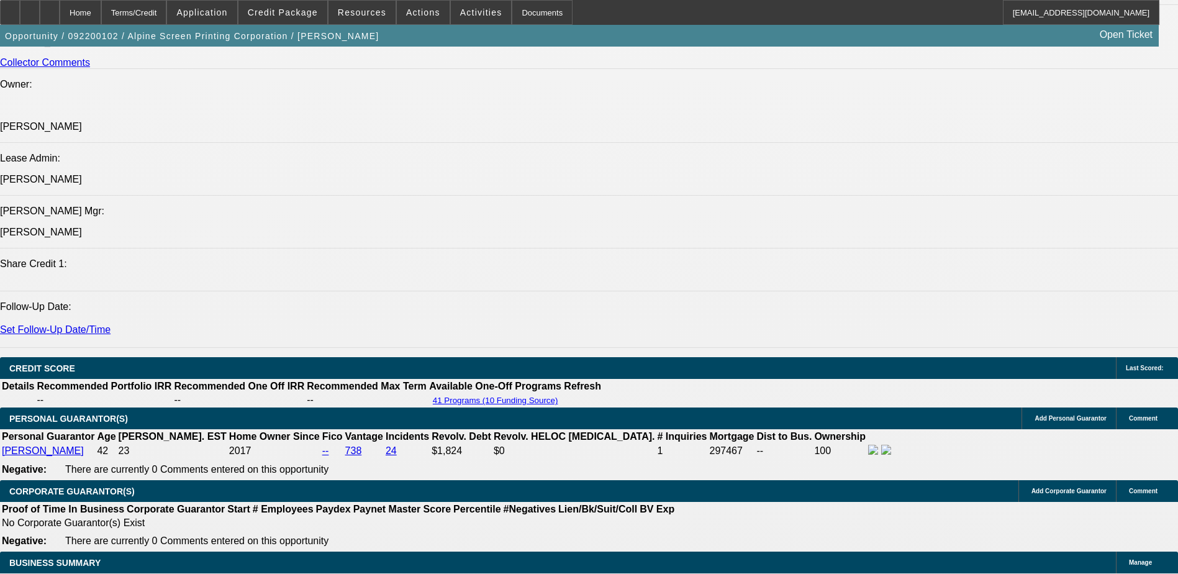
select select "0"
select select "2"
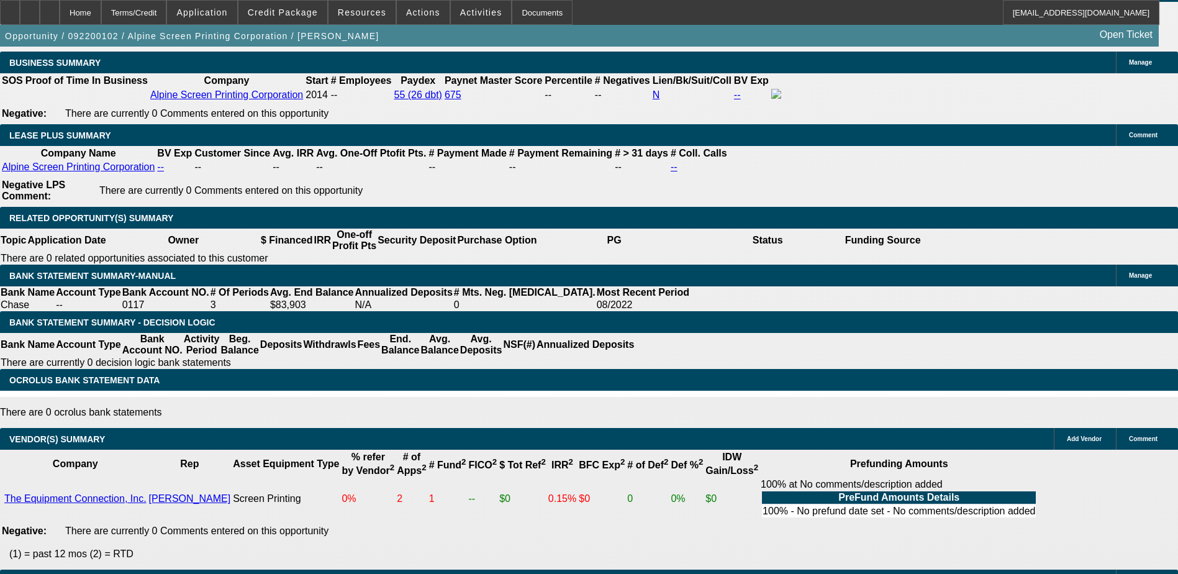
scroll to position [2111, 0]
